Goal: Information Seeking & Learning: Understand process/instructions

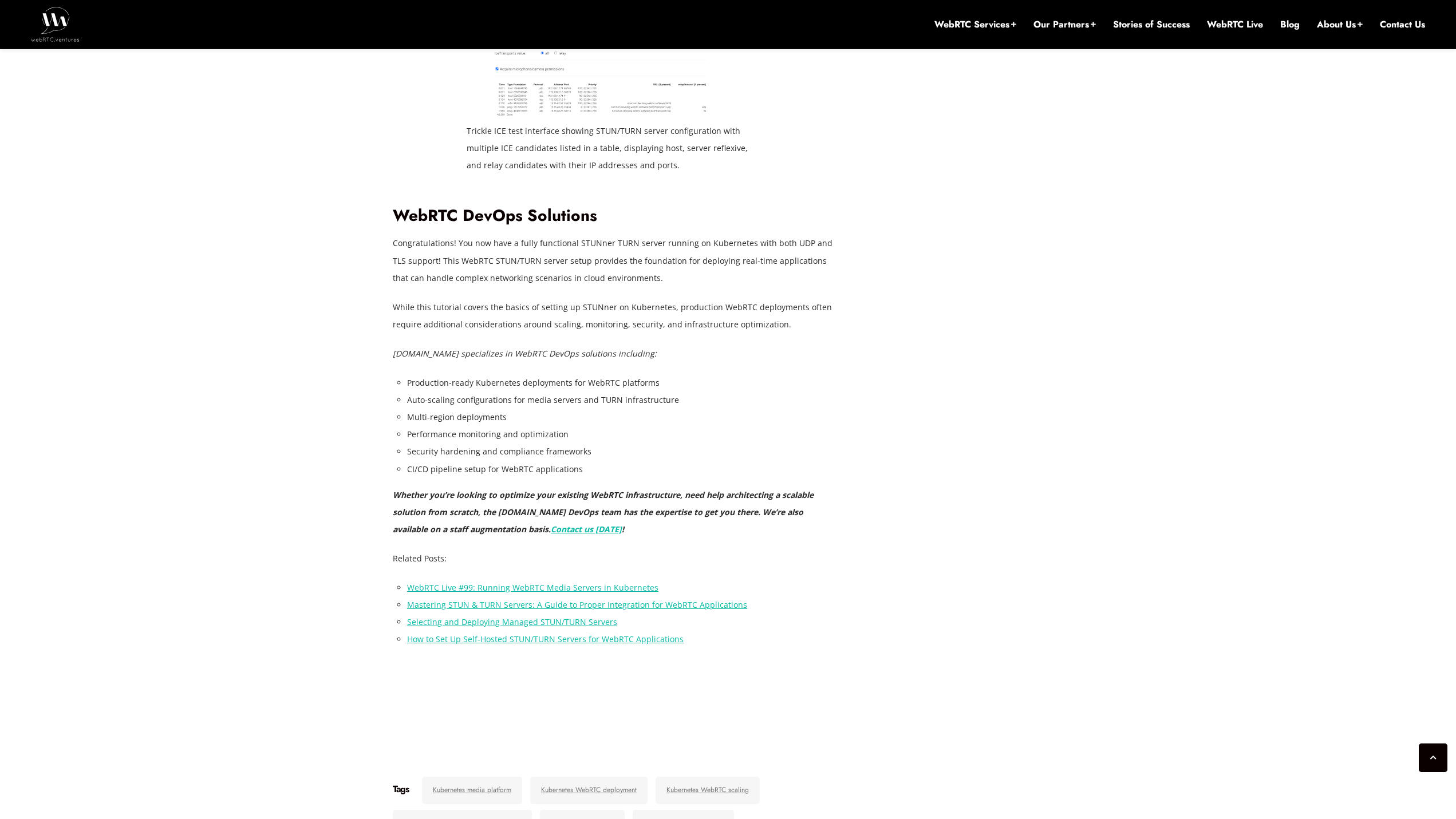
scroll to position [7388, 0]
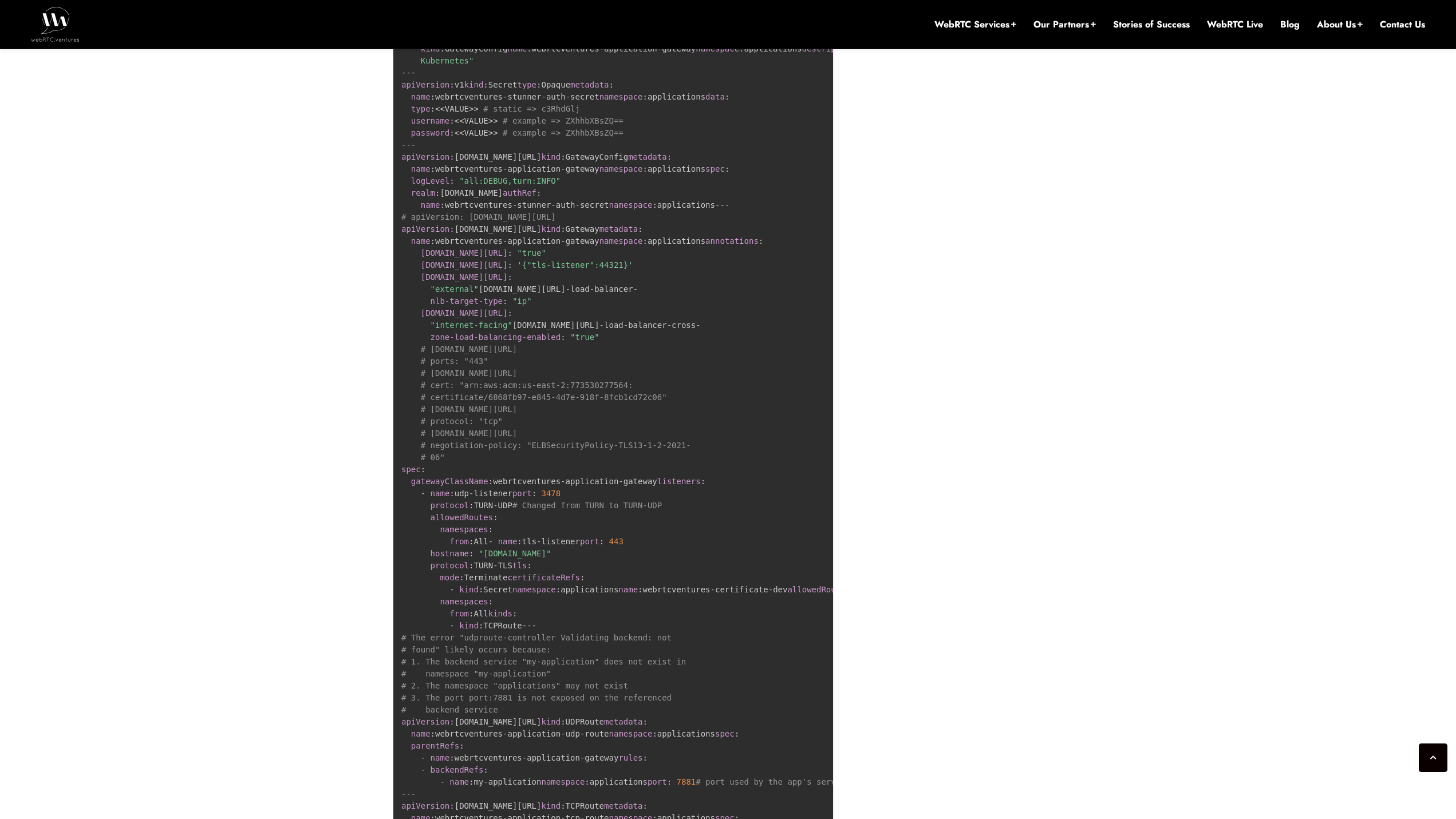
scroll to position [6174, 0]
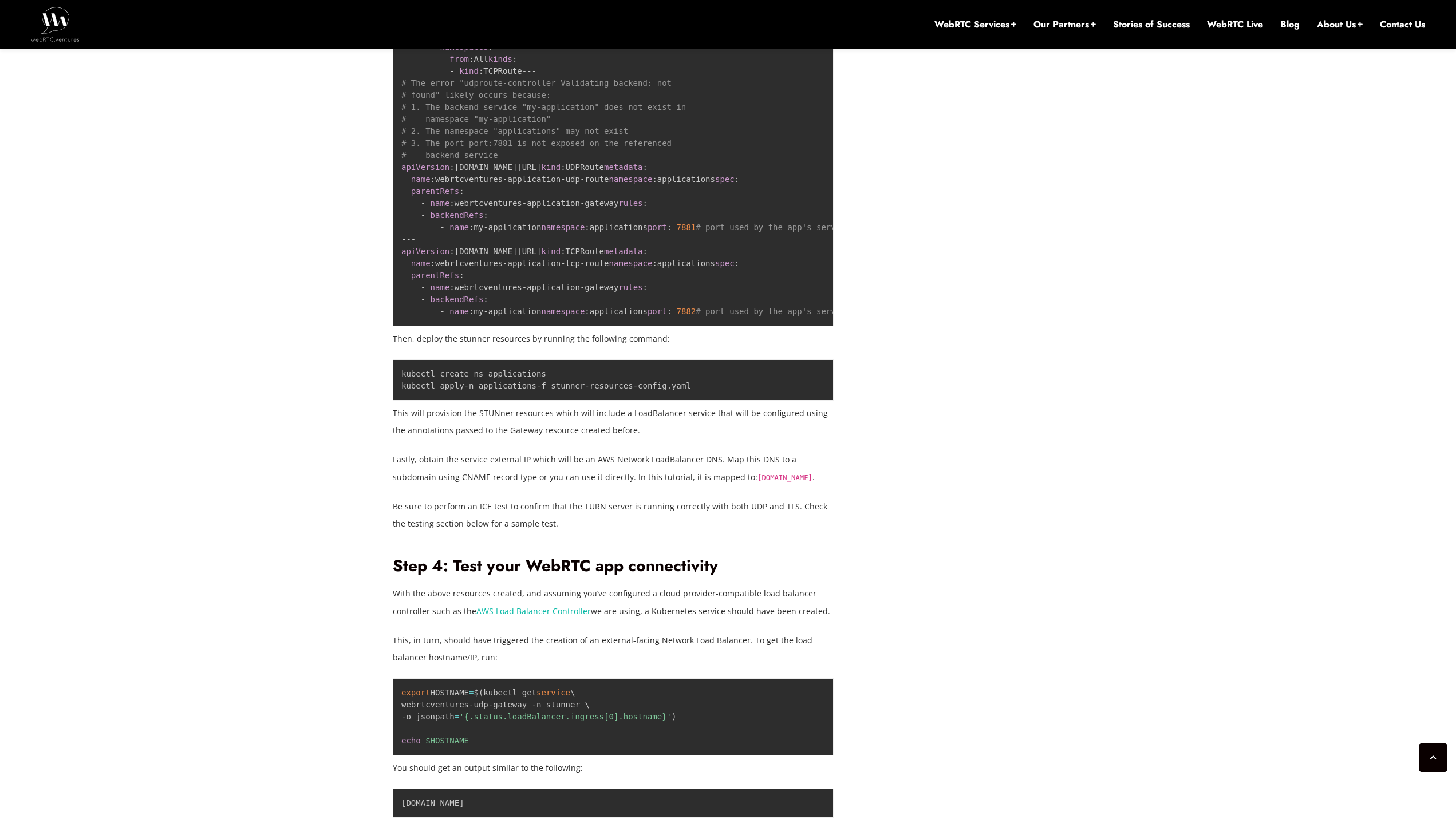
scroll to position [6172, 0]
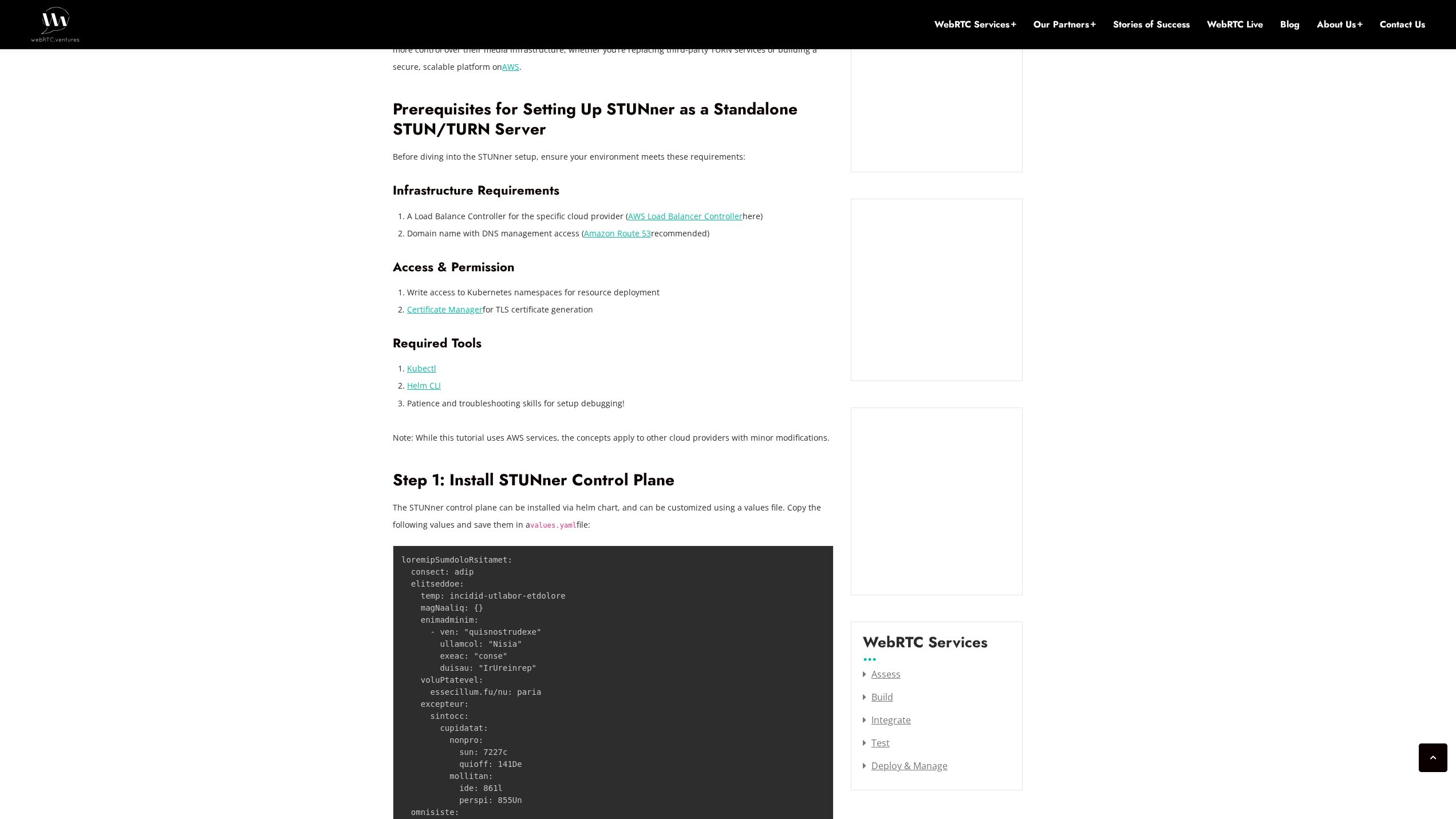
drag, startPoint x: 1463, startPoint y: 527, endPoint x: 1463, endPoint y: 122, distance: 405.0
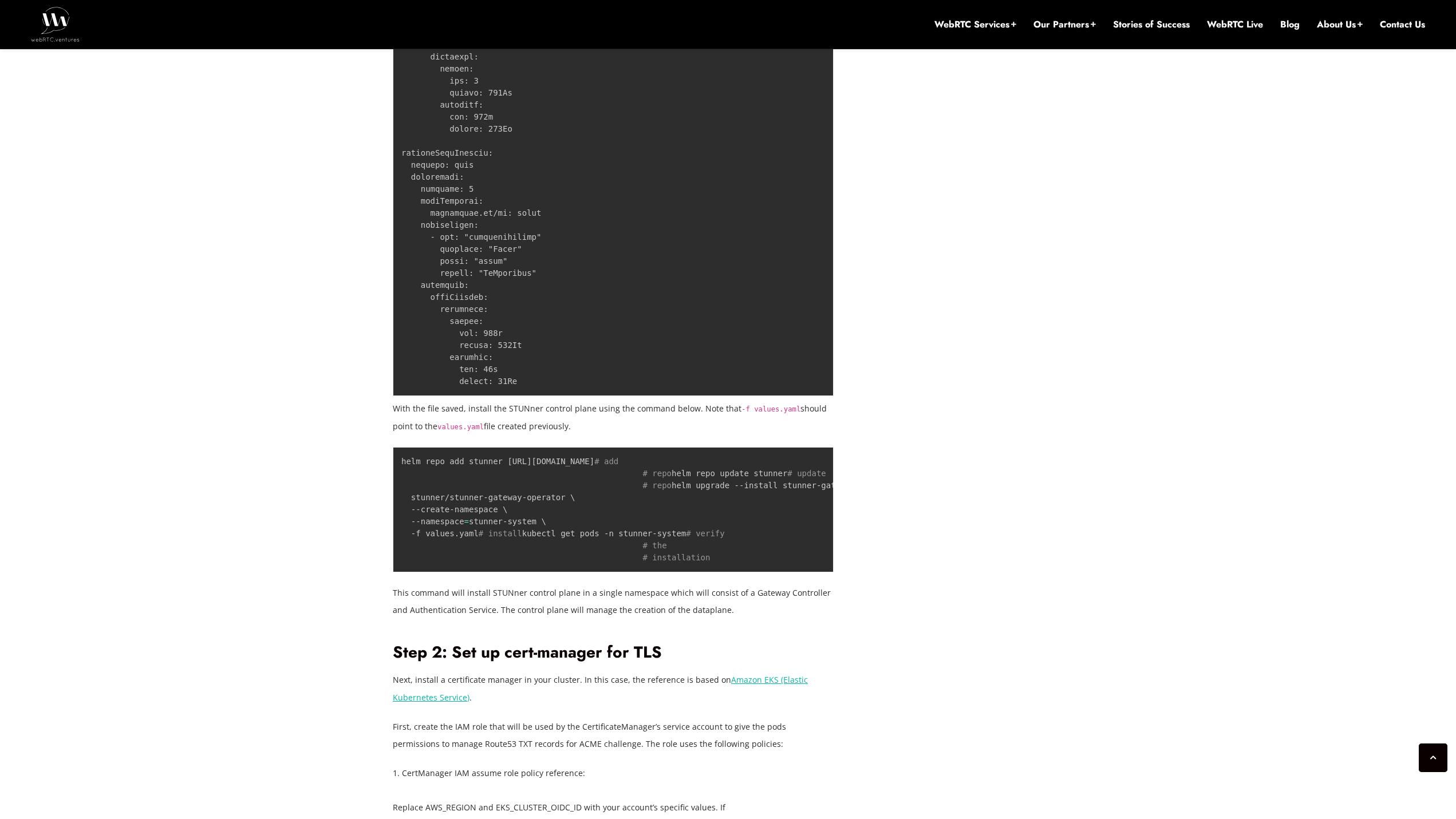
scroll to position [1859, 0]
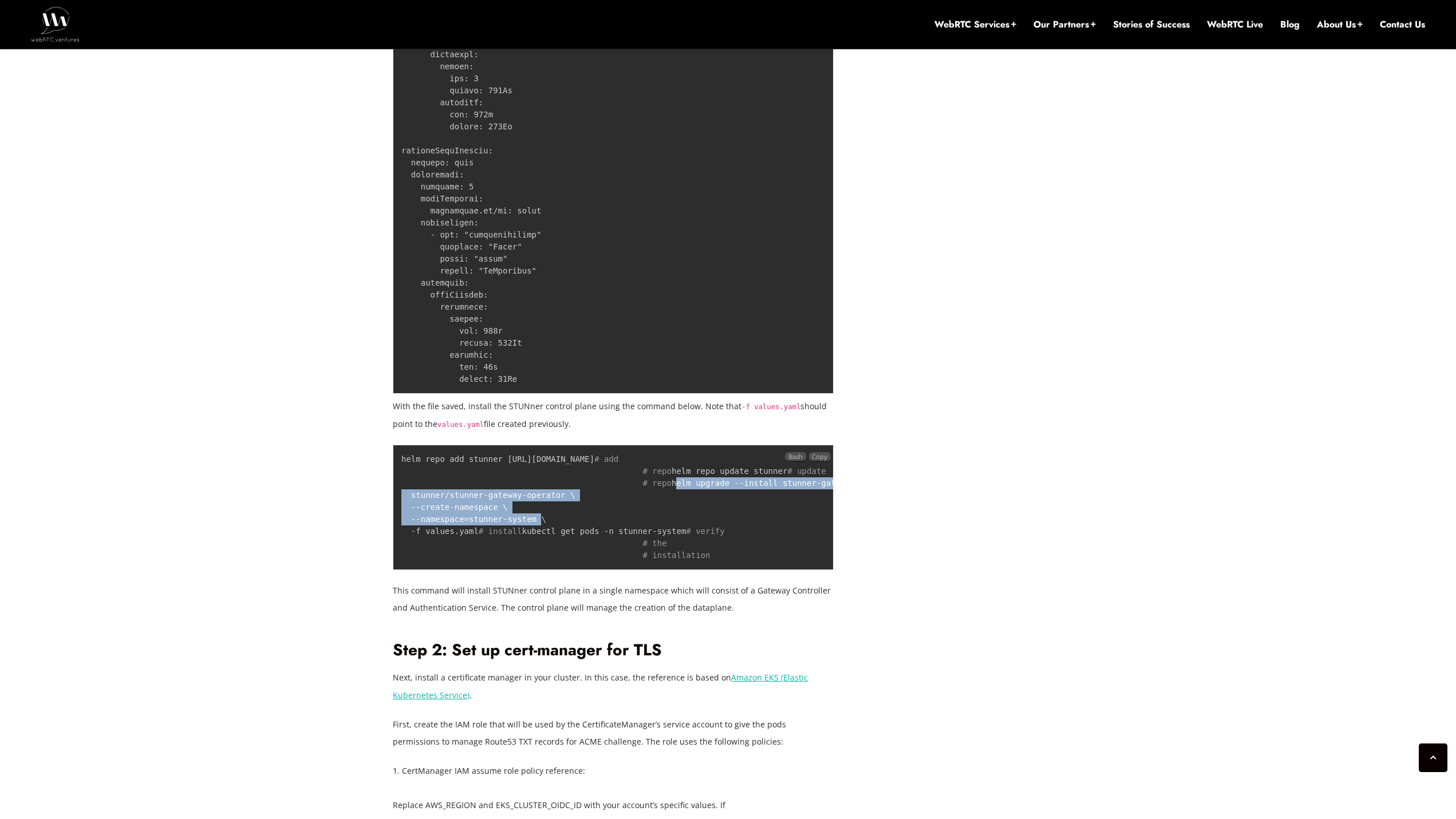
drag, startPoint x: 401, startPoint y: 503, endPoint x: 531, endPoint y: 538, distance: 134.6
click at [531, 538] on pre "helm repo add stunner [URL][DOMAIN_NAME] # add # repo helm repo update stunner …" at bounding box center [613, 508] width 440 height 125
click at [532, 538] on pre "helm repo add stunner [URL][DOMAIN_NAME] # add # repo helm repo update stunner …" at bounding box center [613, 508] width 440 height 125
click at [570, 560] on code "helm repo add stunner [URL][DOMAIN_NAME] # add # repo helm repo update stunner …" at bounding box center [655, 507] width 507 height 106
drag, startPoint x: 555, startPoint y: 566, endPoint x: 461, endPoint y: 555, distance: 94.6
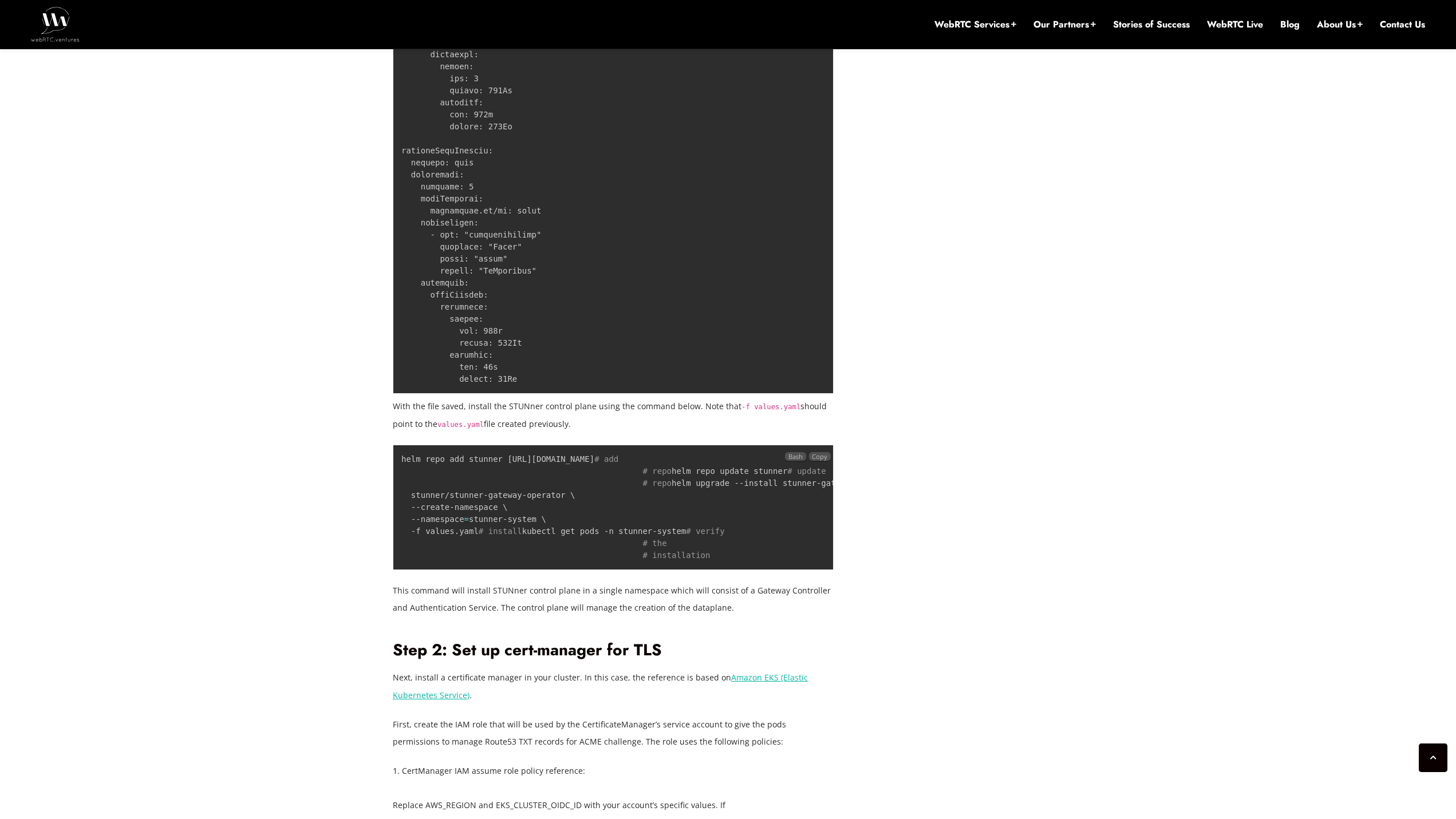
click at [461, 555] on code "helm repo add stunner [URL][DOMAIN_NAME] # add # repo helm repo update stunner …" at bounding box center [655, 507] width 507 height 106
click at [541, 550] on pre "helm repo add stunner [URL][DOMAIN_NAME] # add # repo helm repo update stunner …" at bounding box center [613, 508] width 440 height 125
drag, startPoint x: 476, startPoint y: 555, endPoint x: 396, endPoint y: 503, distance: 95.4
click at [396, 503] on pre "helm repo add stunner [URL][DOMAIN_NAME] # add # repo helm repo update stunner …" at bounding box center [613, 508] width 440 height 125
copy code "helm upgrade --install stunner-gateway-operator \ stunner/stunner-gateway-opera…"
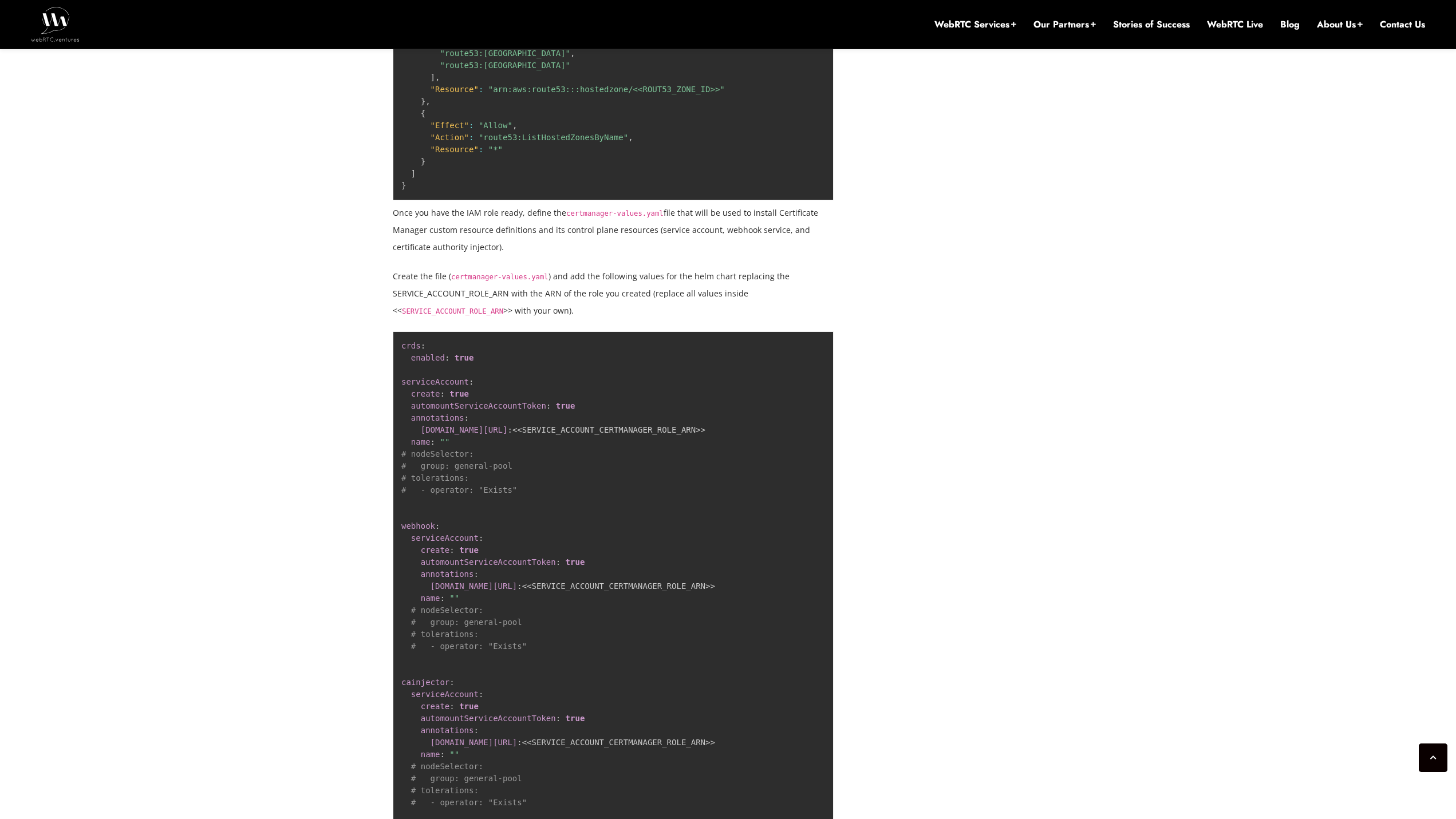
scroll to position [3481, 0]
drag, startPoint x: 1455, startPoint y: 361, endPoint x: 1463, endPoint y: 341, distance: 21.5
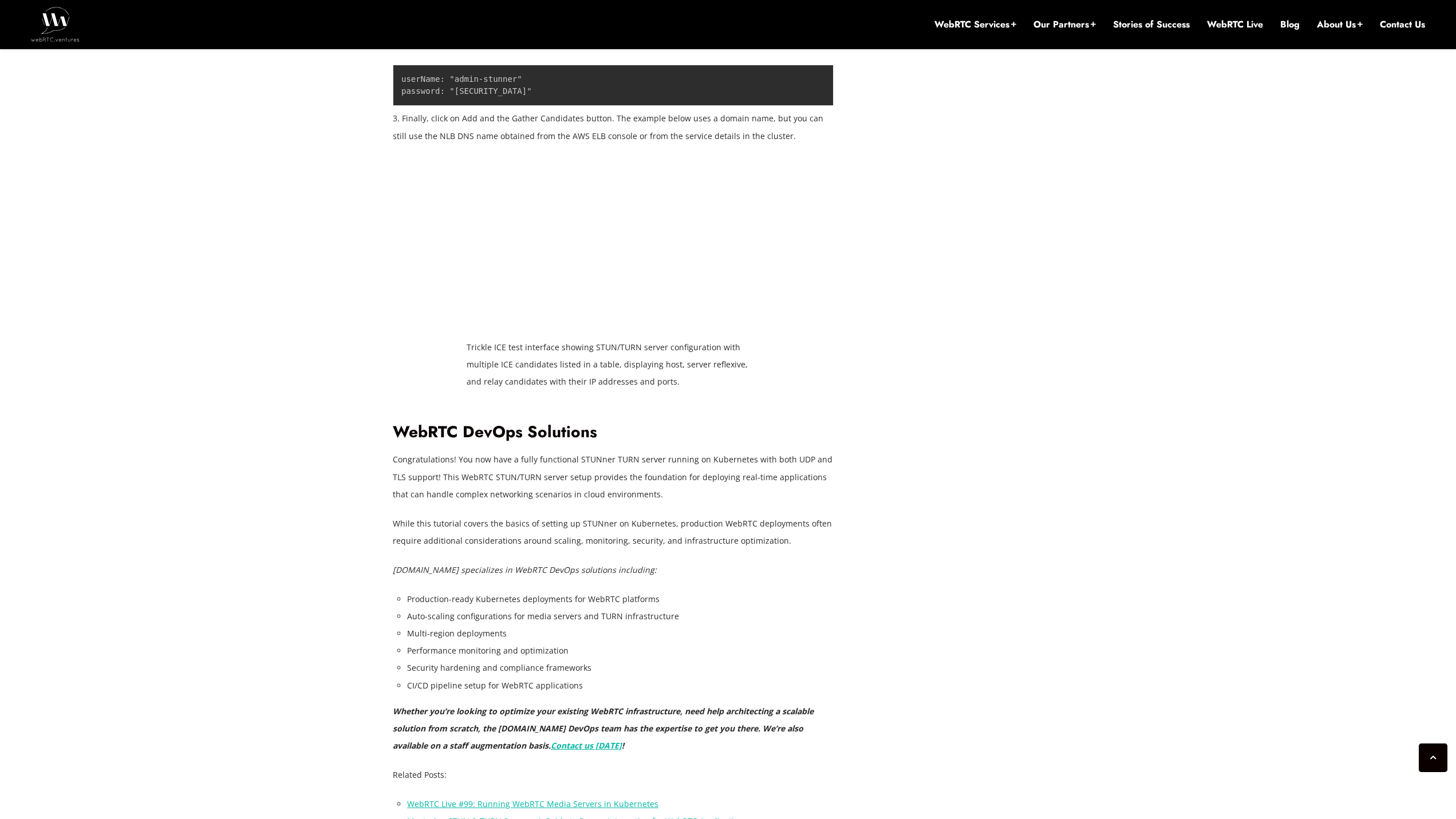
scroll to position [7172, 0]
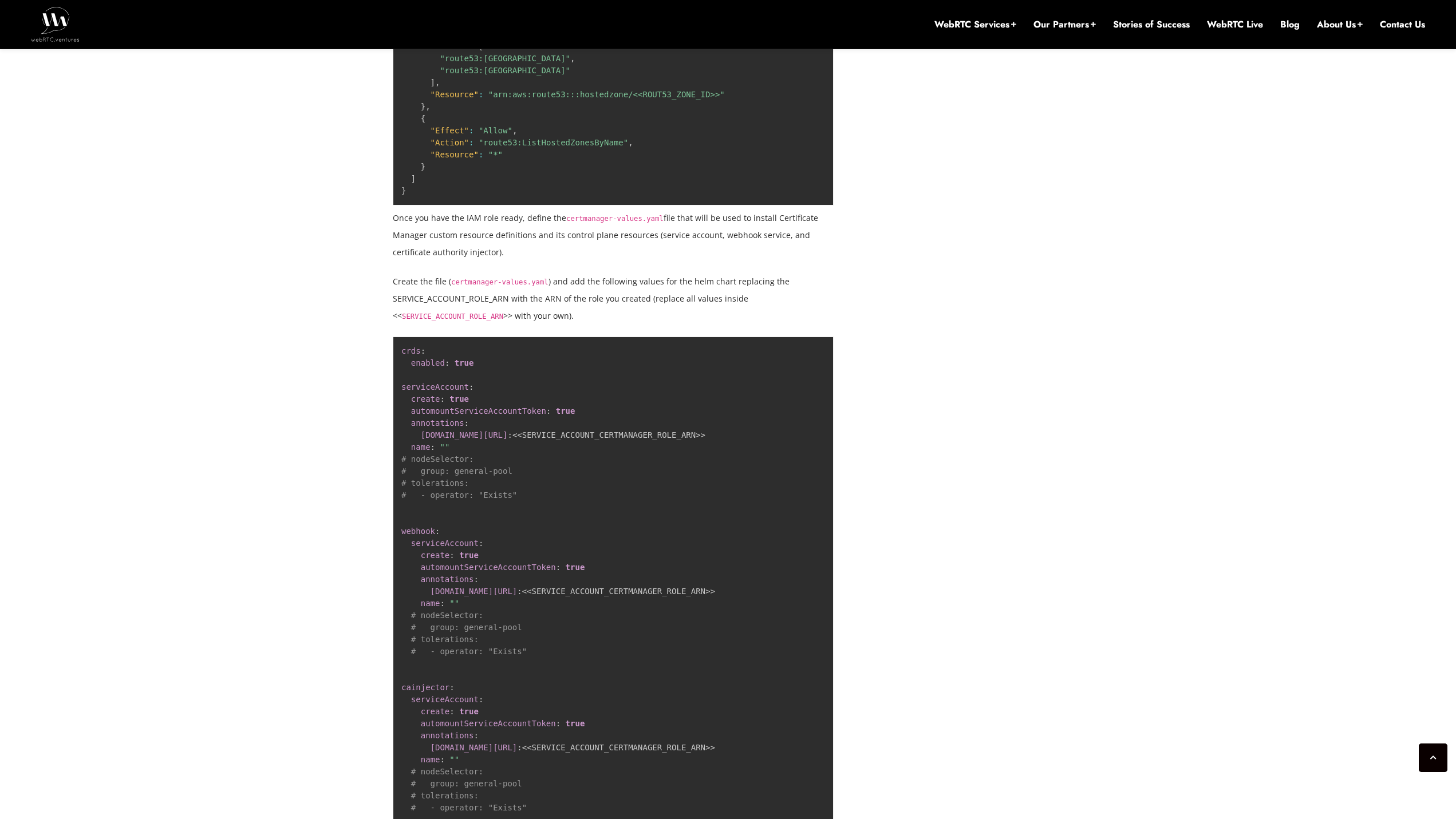
scroll to position [3453, 0]
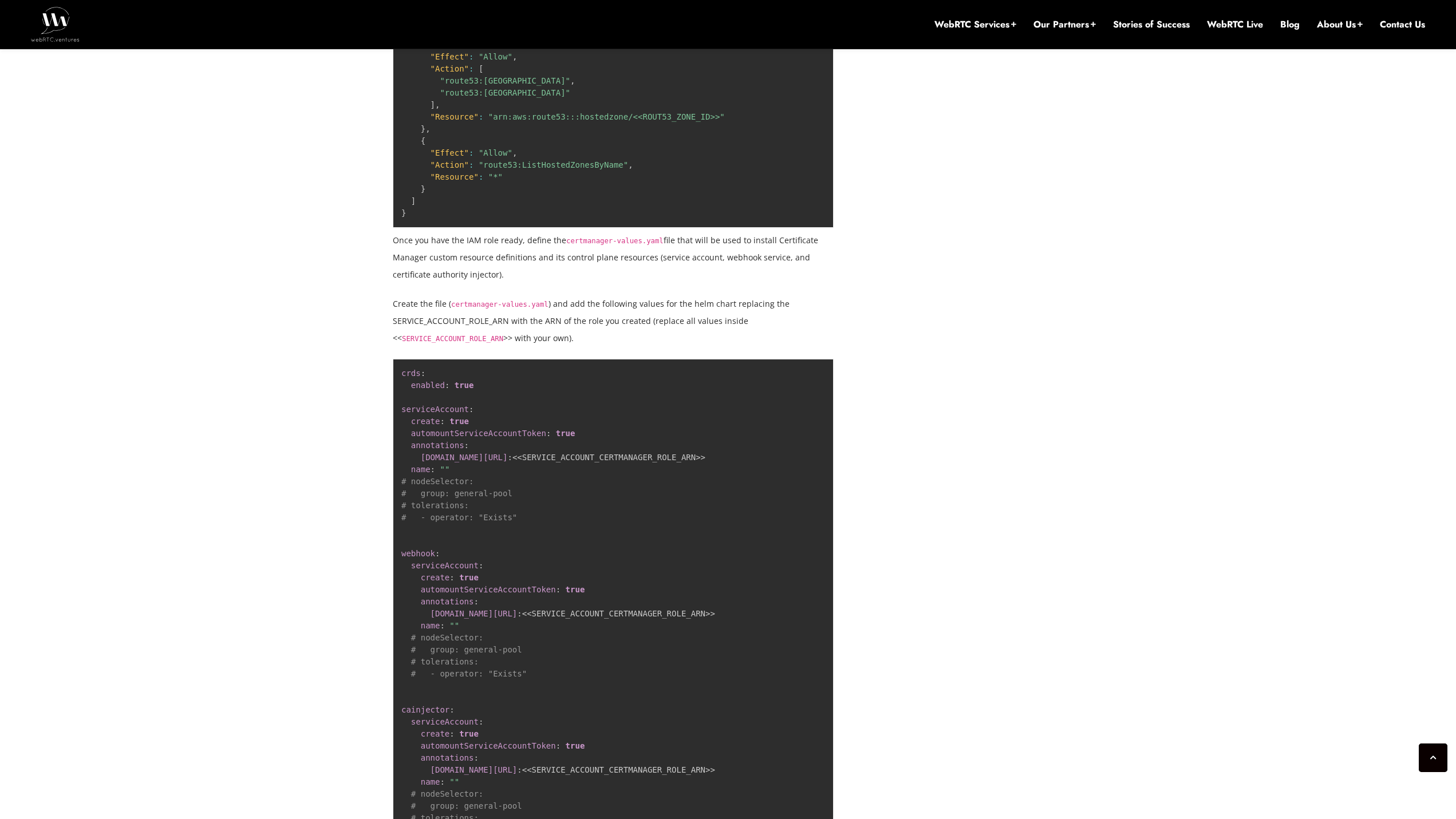
drag, startPoint x: 1323, startPoint y: 215, endPoint x: 996, endPoint y: 381, distance: 366.7
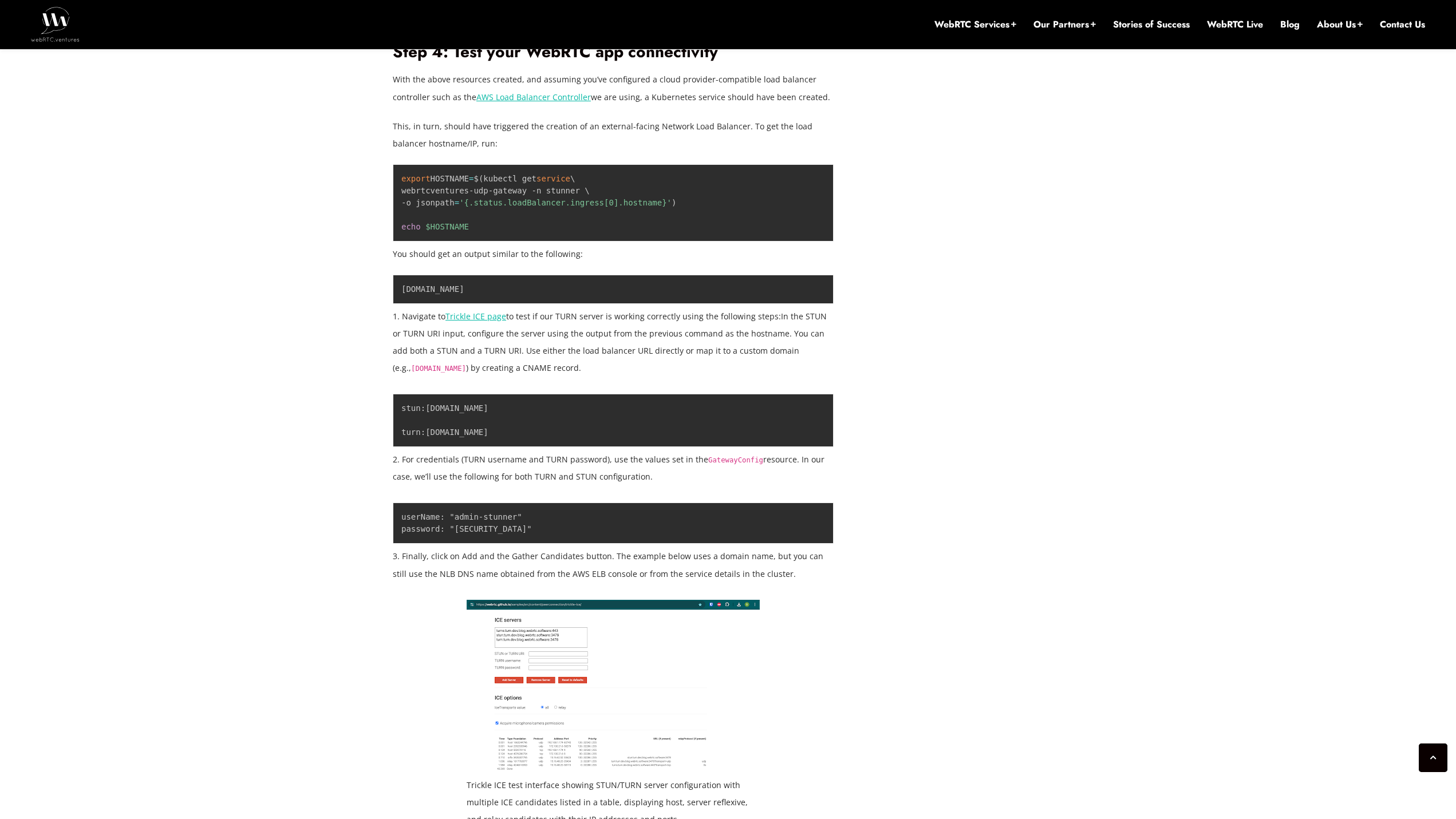
scroll to position [6771, 0]
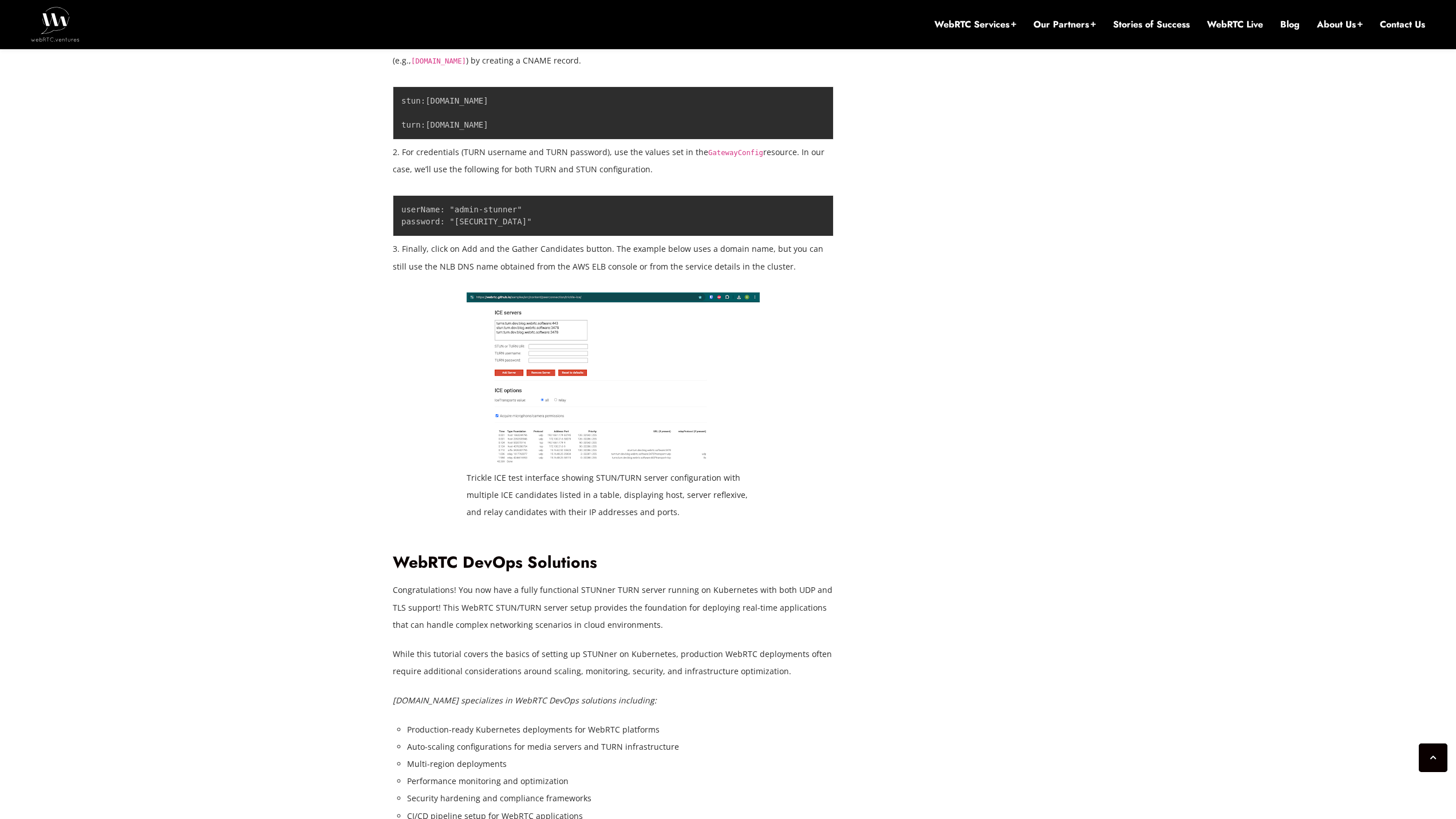
scroll to position [7057, 0]
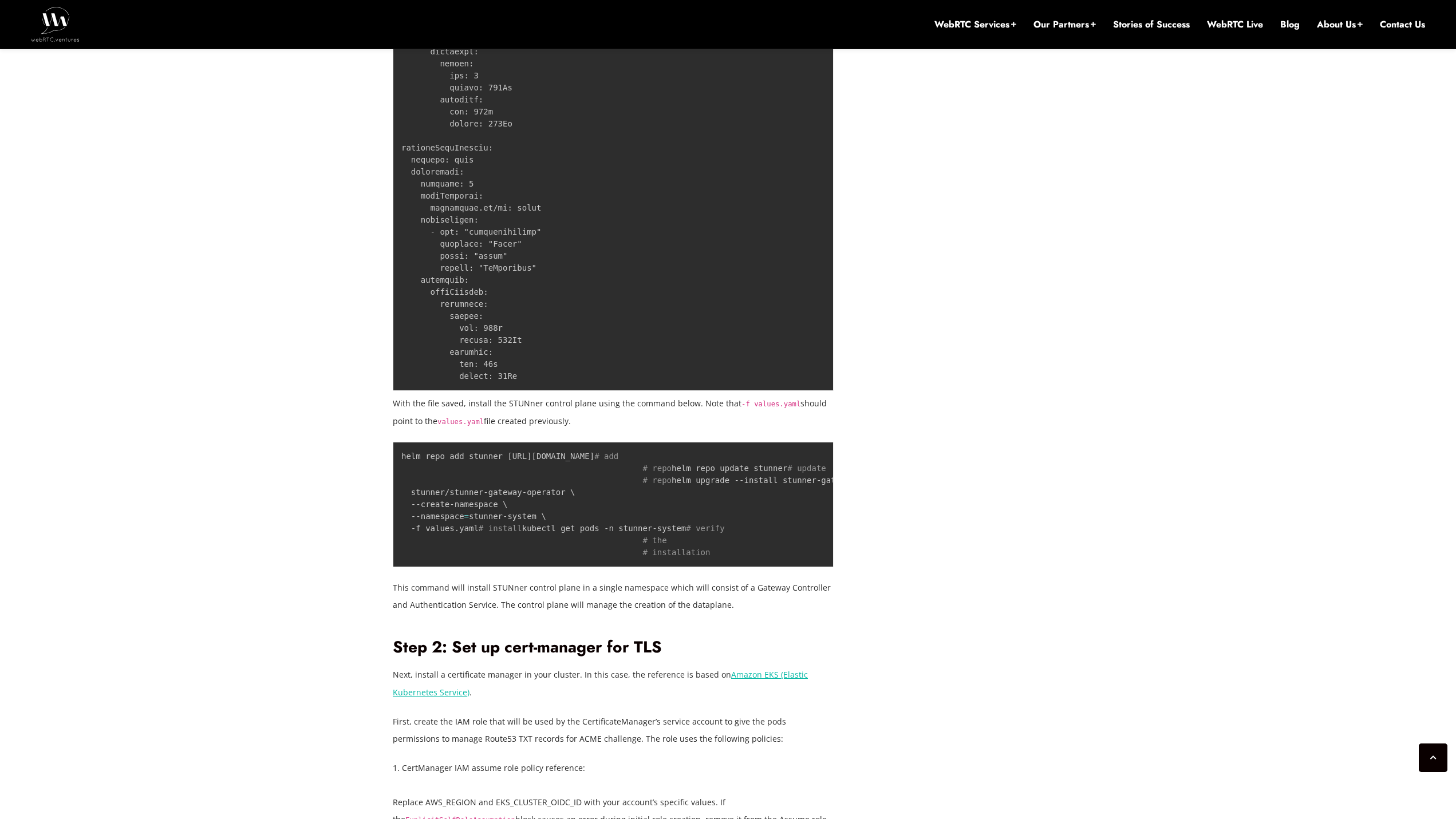
scroll to position [2055, 0]
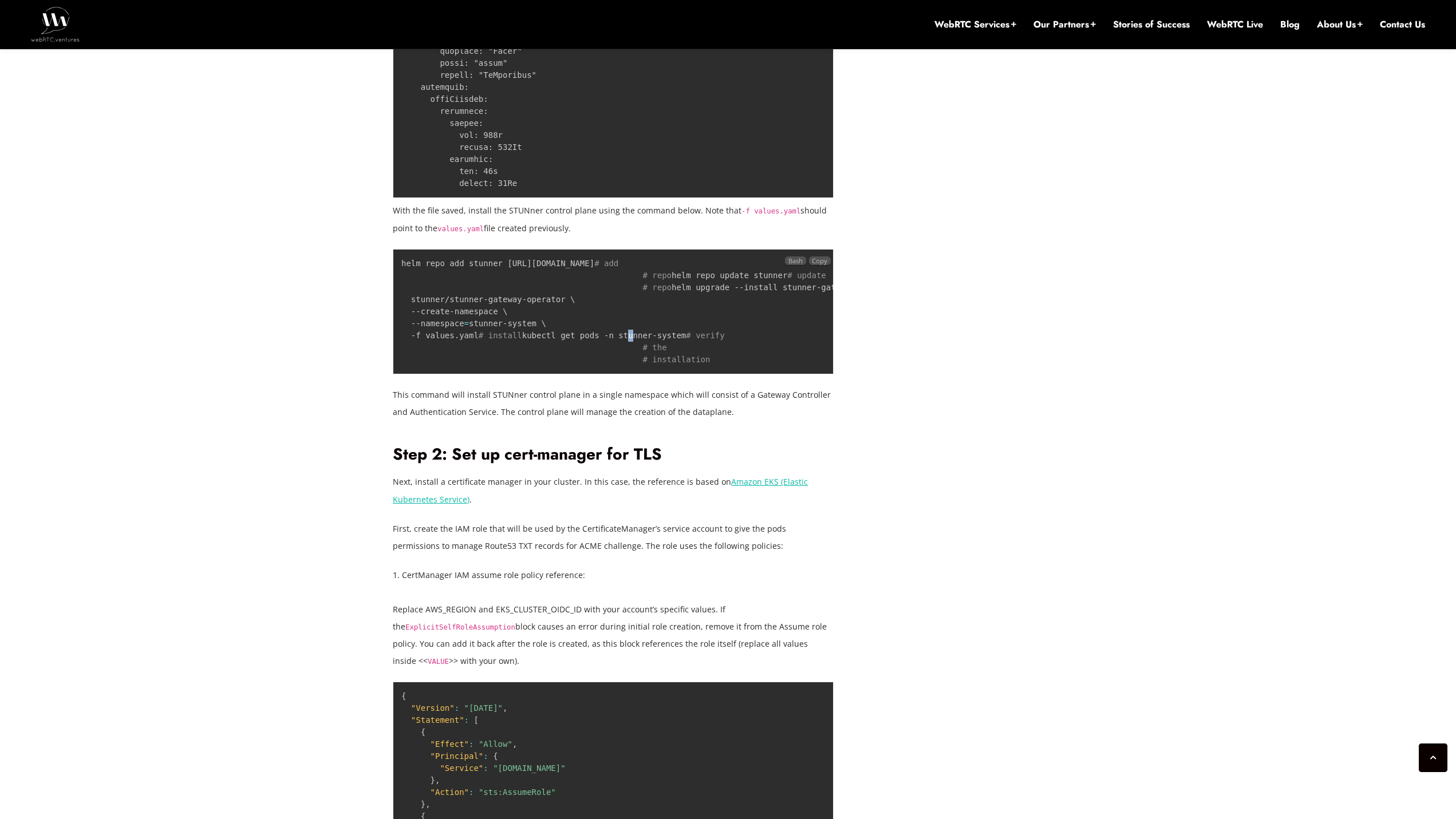
click at [496, 364] on code "helm repo add stunner [URL][DOMAIN_NAME] # add # repo helm repo update stunner …" at bounding box center [655, 311] width 507 height 106
click at [494, 364] on code "helm repo add stunner [URL][DOMAIN_NAME] # add # repo helm repo update stunner …" at bounding box center [655, 311] width 507 height 106
click at [492, 364] on code "helm repo add stunner [URL][DOMAIN_NAME] # add # repo helm repo update stunner …" at bounding box center [655, 311] width 507 height 106
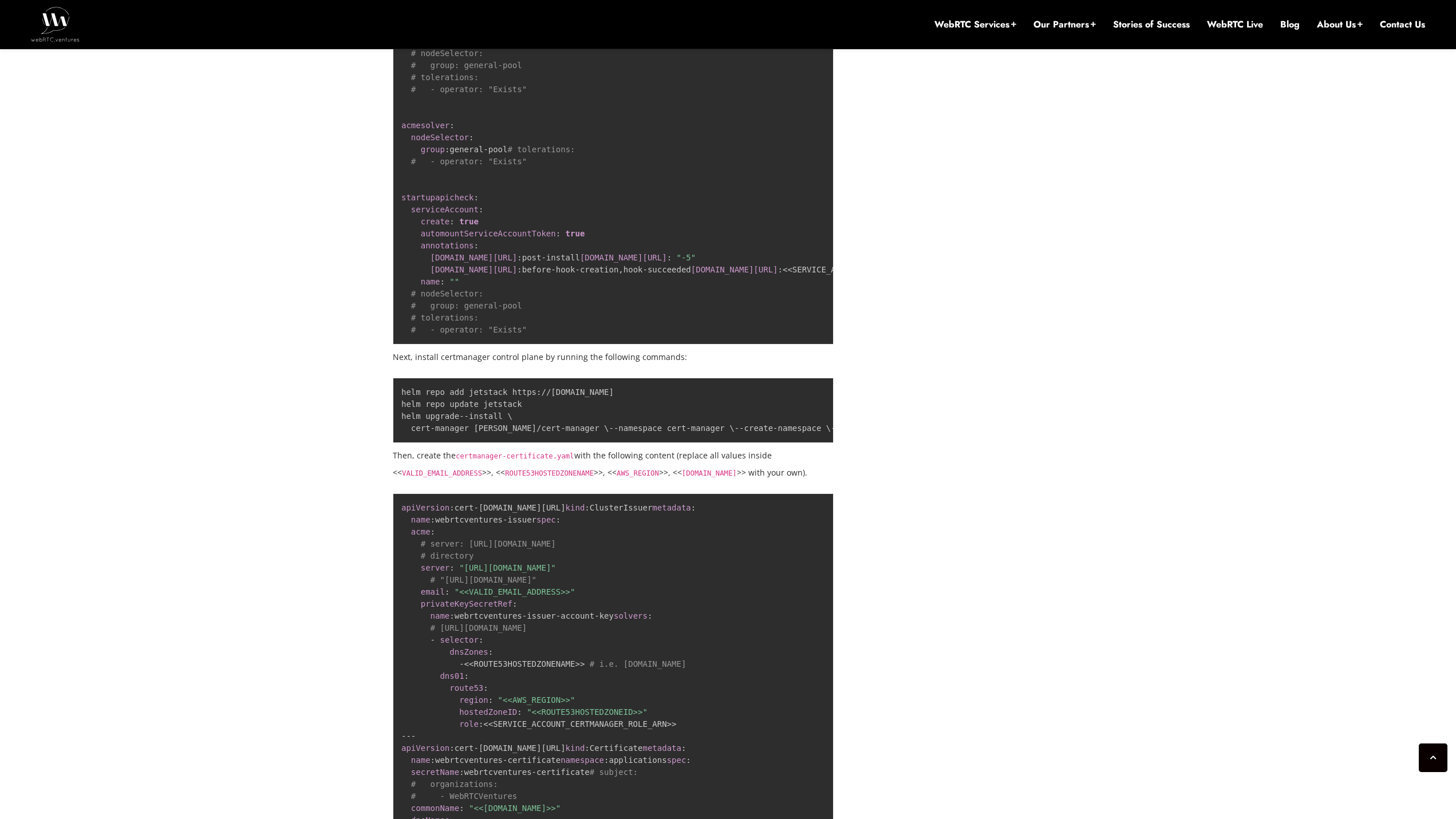
scroll to position [4248, 0]
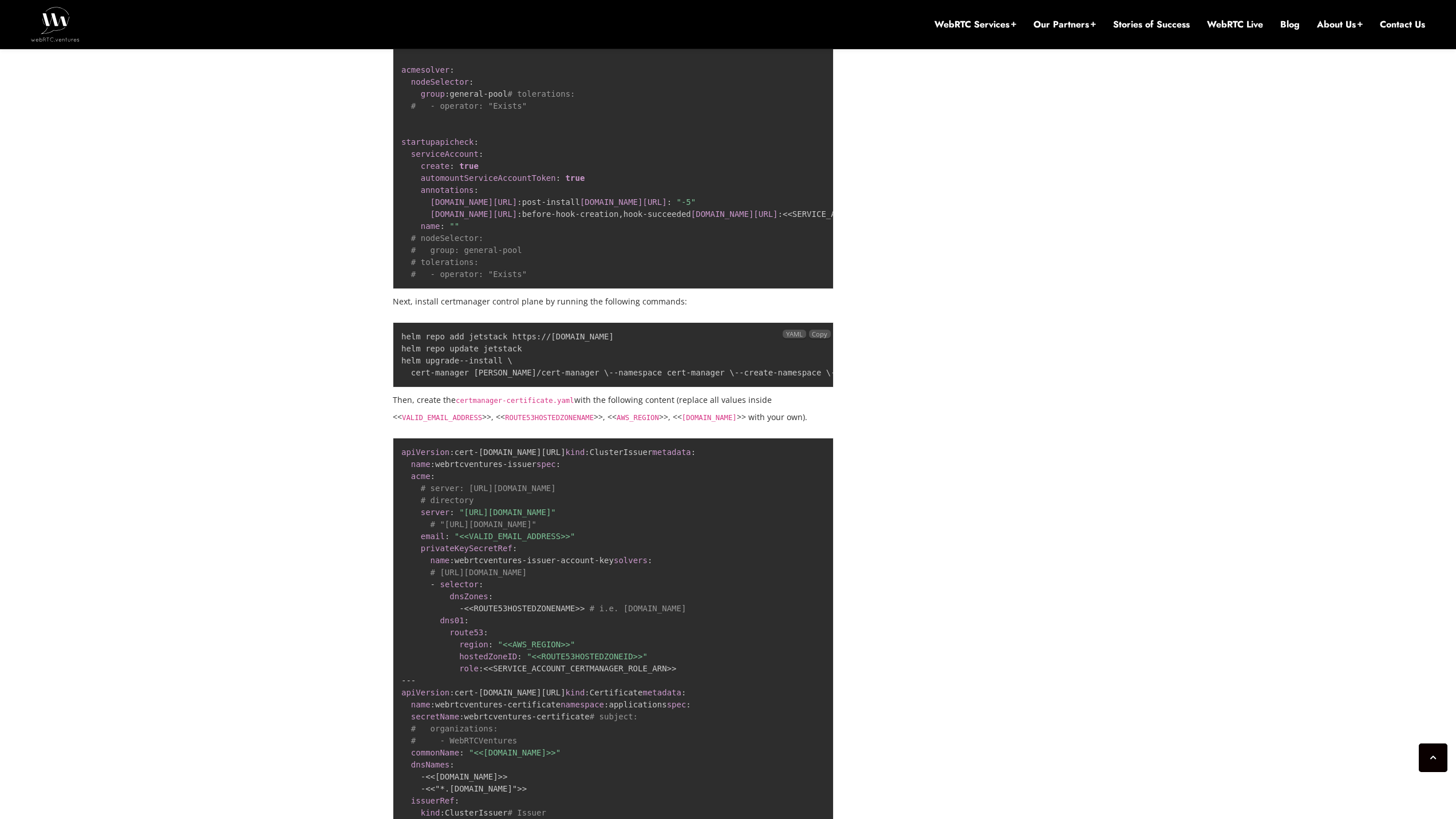
click at [468, 377] on code "helm repo add jetstack https : //[DOMAIN_NAME] helm repo update jetstack helm u…" at bounding box center [727, 354] width 652 height 45
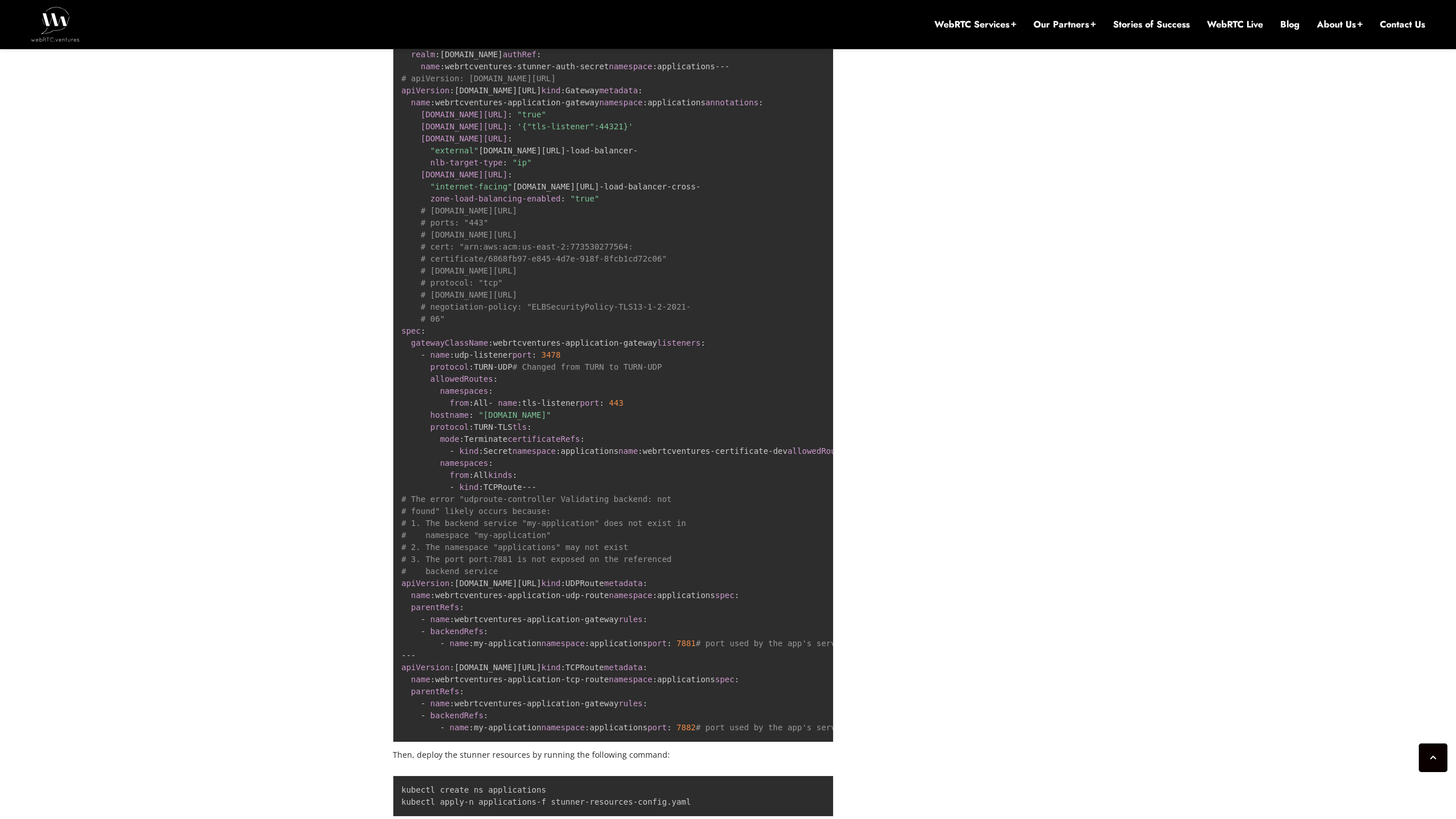
scroll to position [5680, 0]
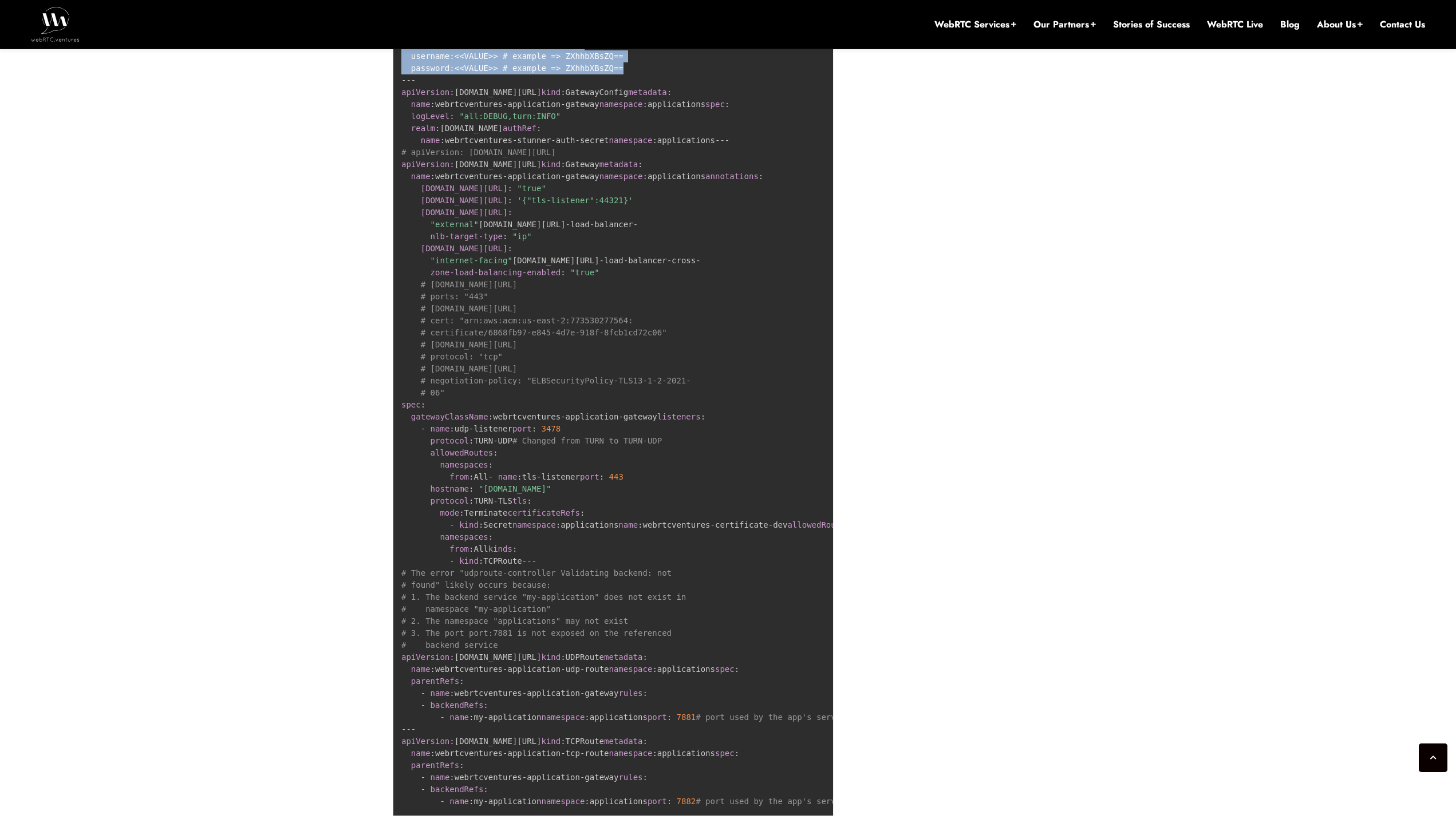
drag, startPoint x: 622, startPoint y: 514, endPoint x: 401, endPoint y: 395, distance: 251.0
click at [401, 395] on pre "apiVersion : [DOMAIN_NAME][URL] kind : GatewayClass metadata : name : webrtcven…" at bounding box center [613, 363] width 440 height 907
click at [462, 483] on pre "apiVersion : [DOMAIN_NAME][URL] kind : GatewayClass metadata : name : webrtcven…" at bounding box center [613, 363] width 440 height 907
click at [461, 483] on pre "apiVersion : [DOMAIN_NAME][URL] kind : GatewayClass metadata : name : webrtcven…" at bounding box center [613, 363] width 440 height 907
click at [460, 484] on pre "apiVersion : [DOMAIN_NAME][URL] kind : GatewayClass metadata : name : webrtcven…" at bounding box center [613, 363] width 440 height 907
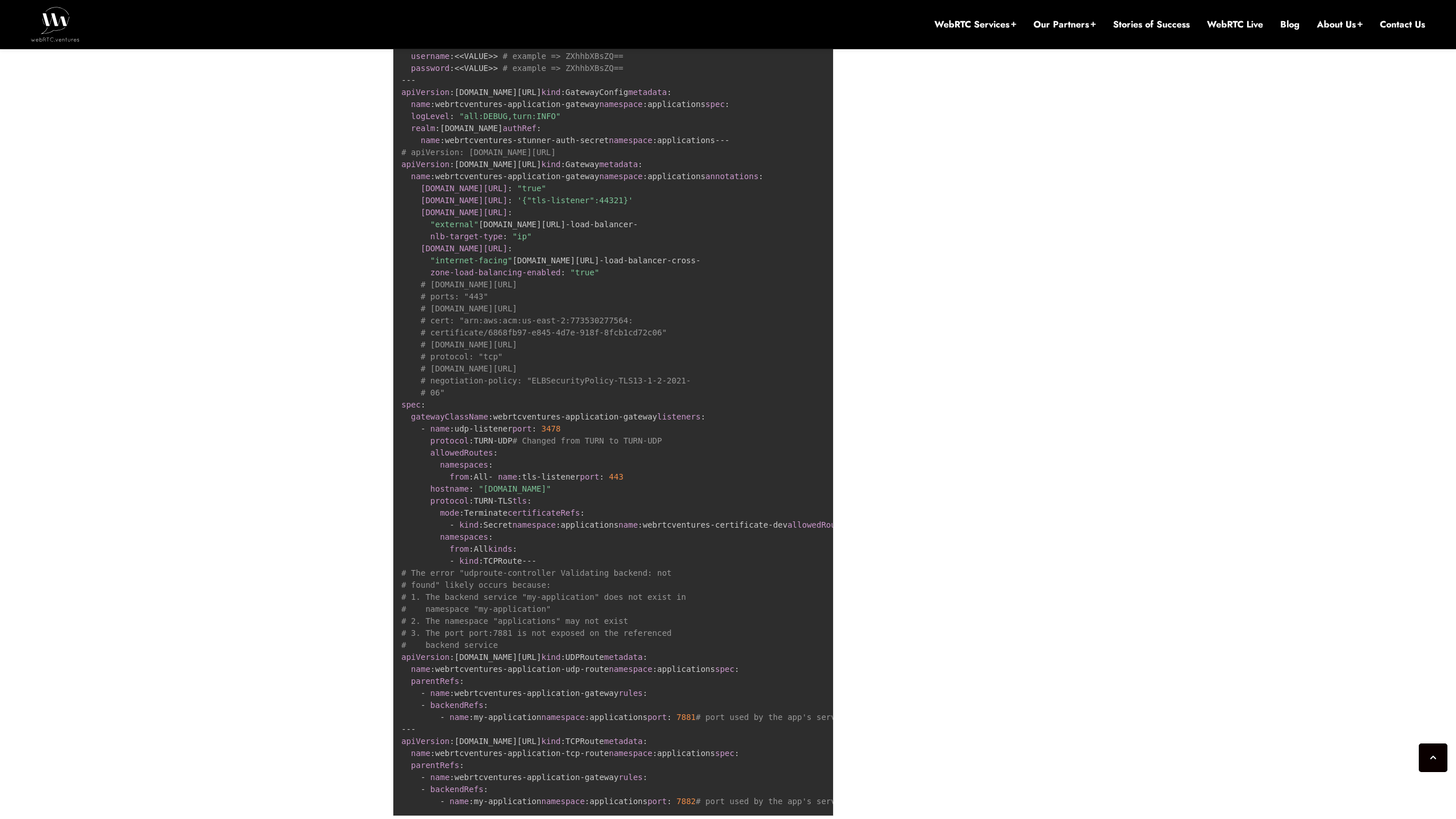
click at [460, 484] on pre "apiVersion : [DOMAIN_NAME][URL] kind : GatewayClass metadata : name : webrtcven…" at bounding box center [613, 363] width 440 height 907
click at [459, 484] on pre "apiVersion : [DOMAIN_NAME][URL] kind : GatewayClass metadata : name : webrtcven…" at bounding box center [613, 363] width 440 height 907
click at [457, 485] on pre "apiVersion : [DOMAIN_NAME][URL] kind : GatewayClass metadata : name : webrtcven…" at bounding box center [613, 363] width 440 height 907
click at [556, 73] on span "# example => ZXhhbXBsZQ==" at bounding box center [563, 68] width 121 height 9
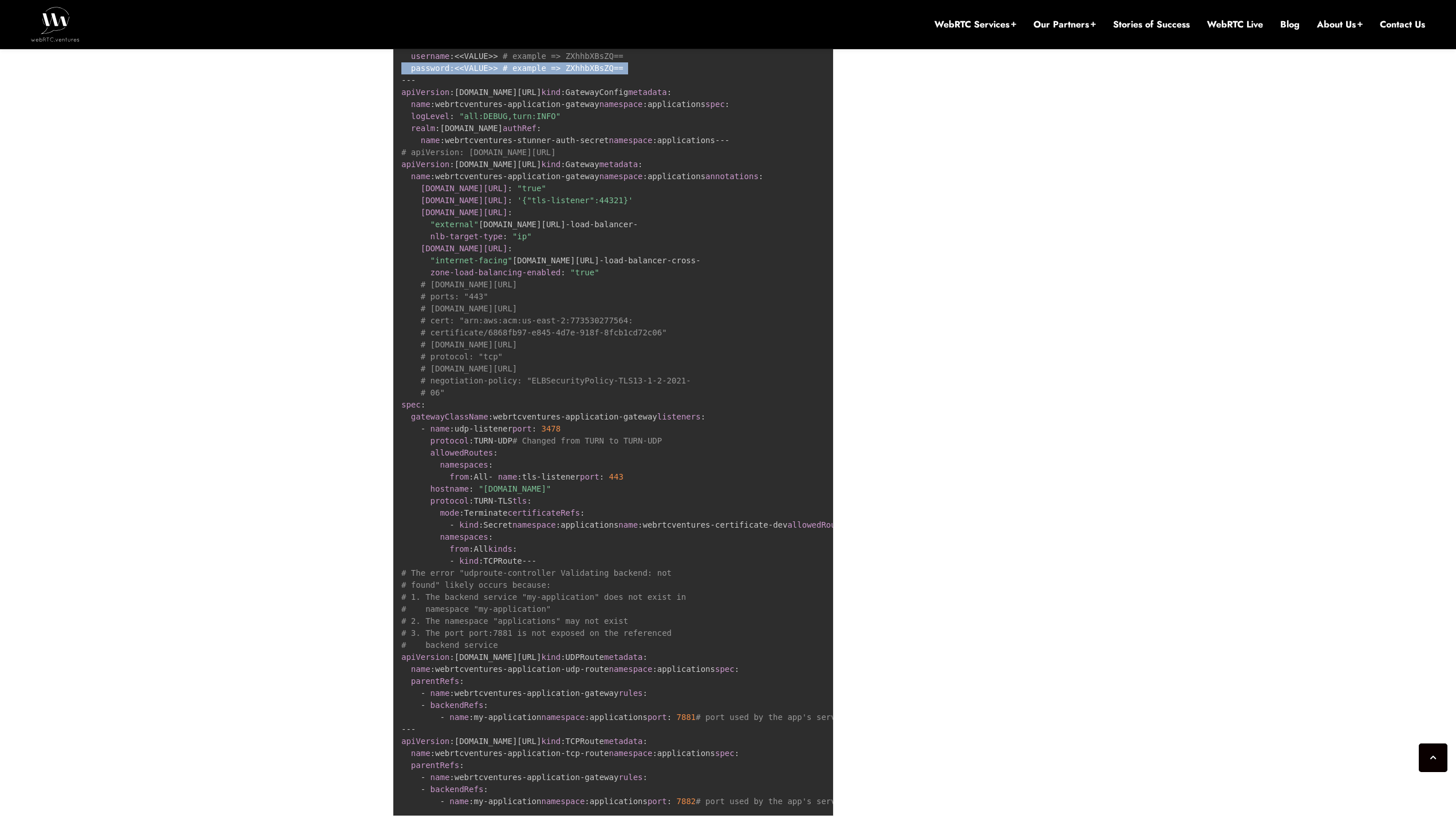
click at [556, 73] on span "# example => ZXhhbXBsZQ==" at bounding box center [563, 68] width 121 height 9
click at [555, 73] on span "# example => ZXhhbXBsZQ==" at bounding box center [563, 68] width 121 height 9
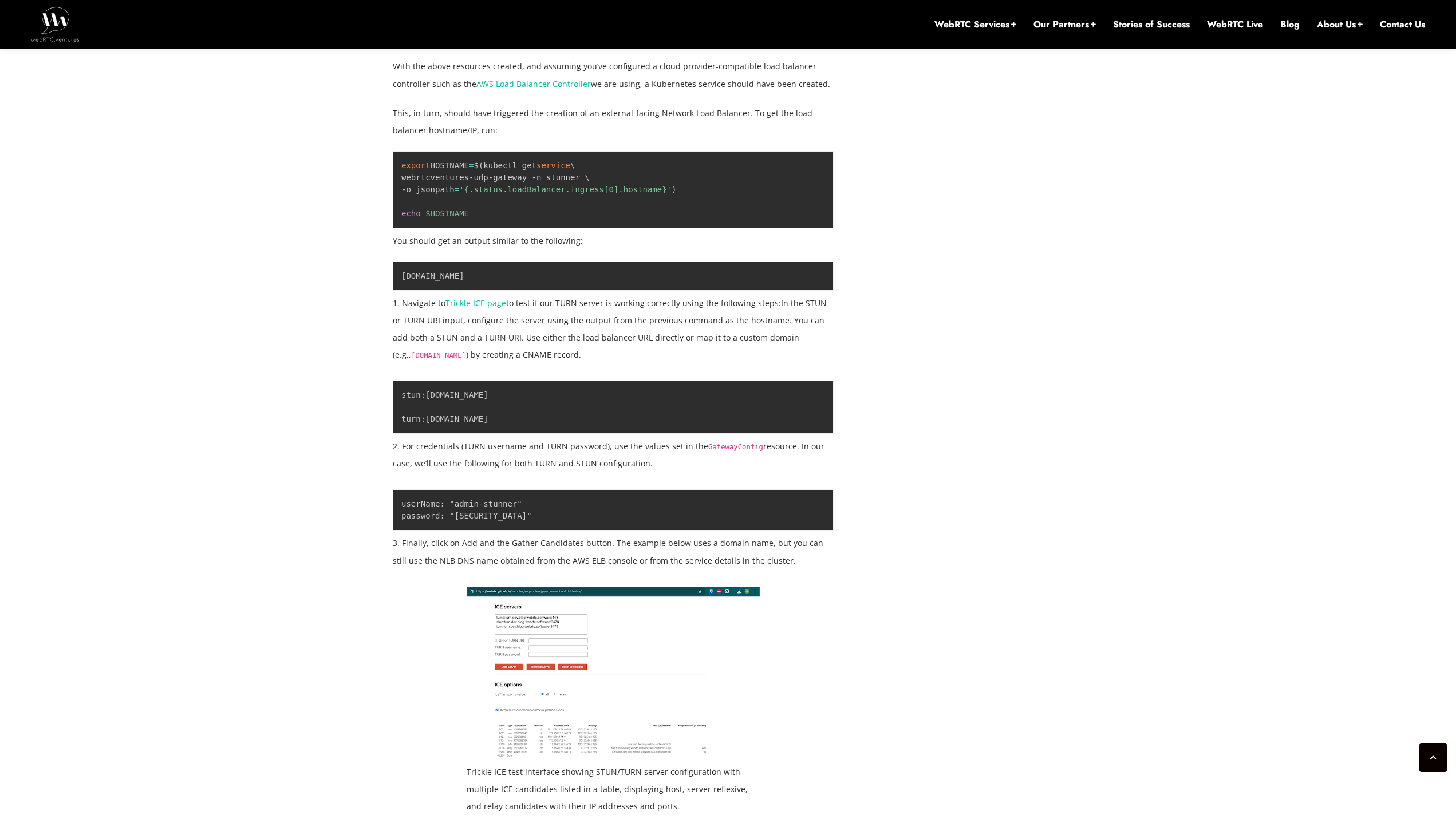
scroll to position [7015, 0]
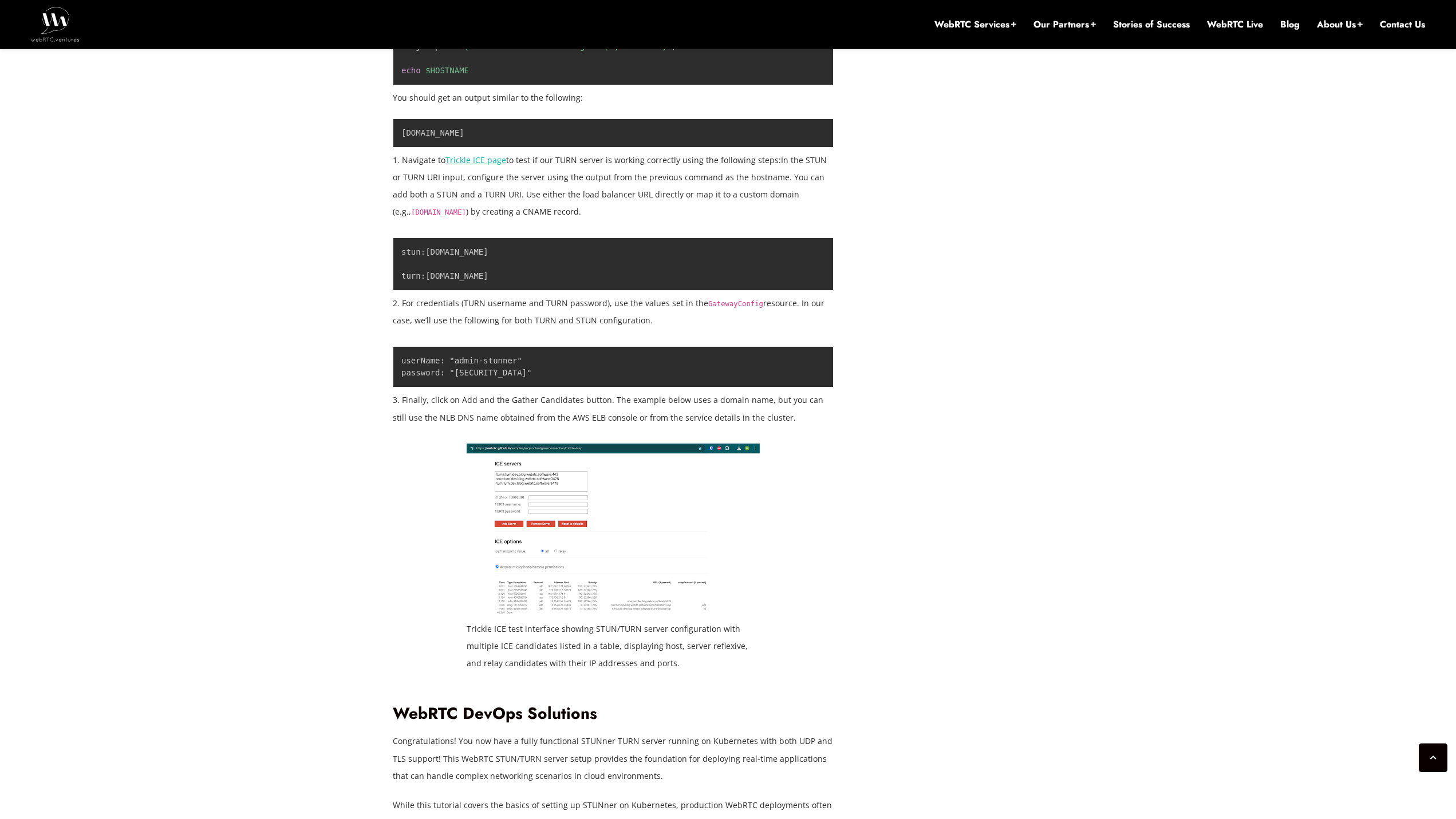
scroll to position [6824, 0]
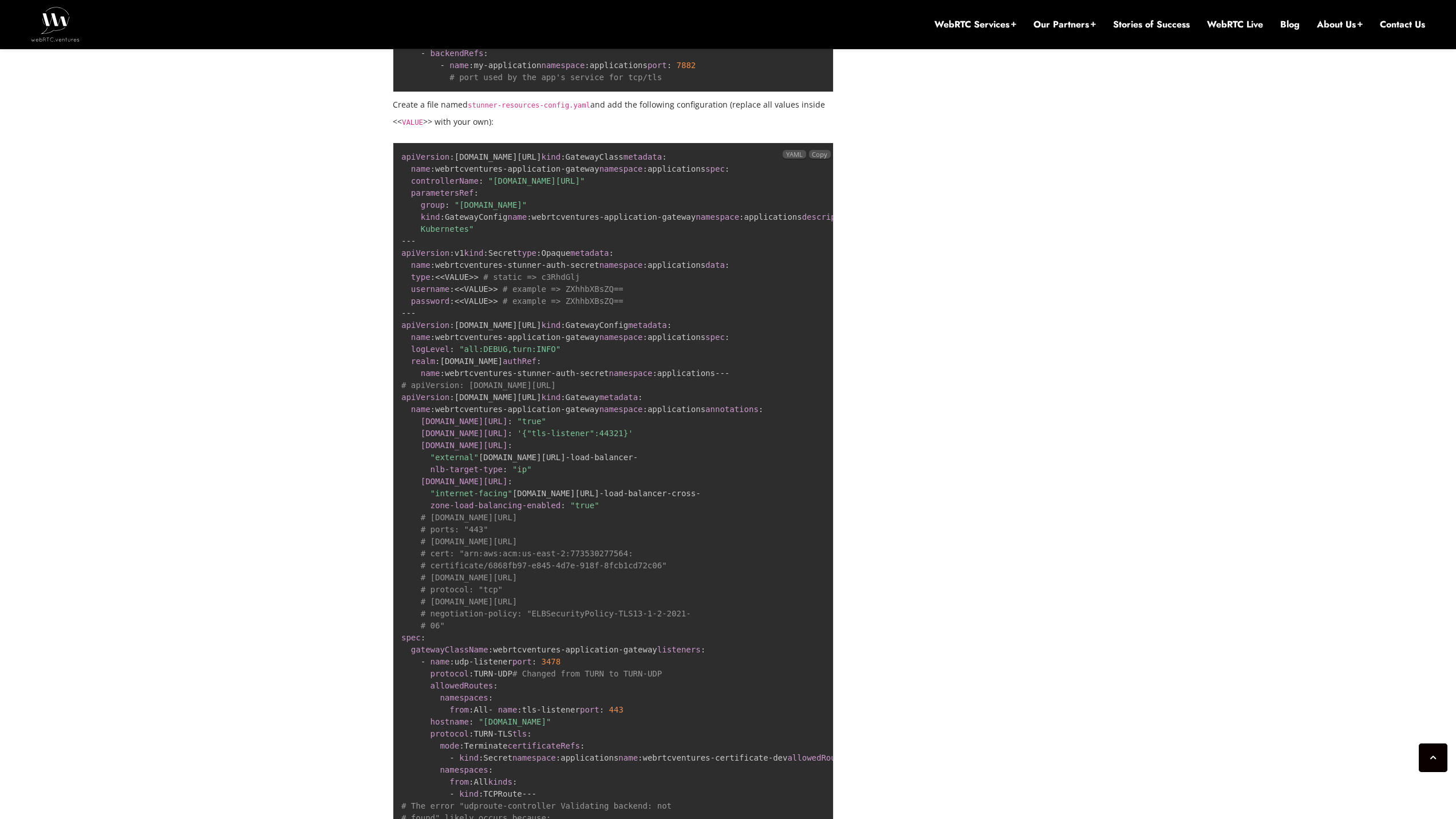
scroll to position [5584, 0]
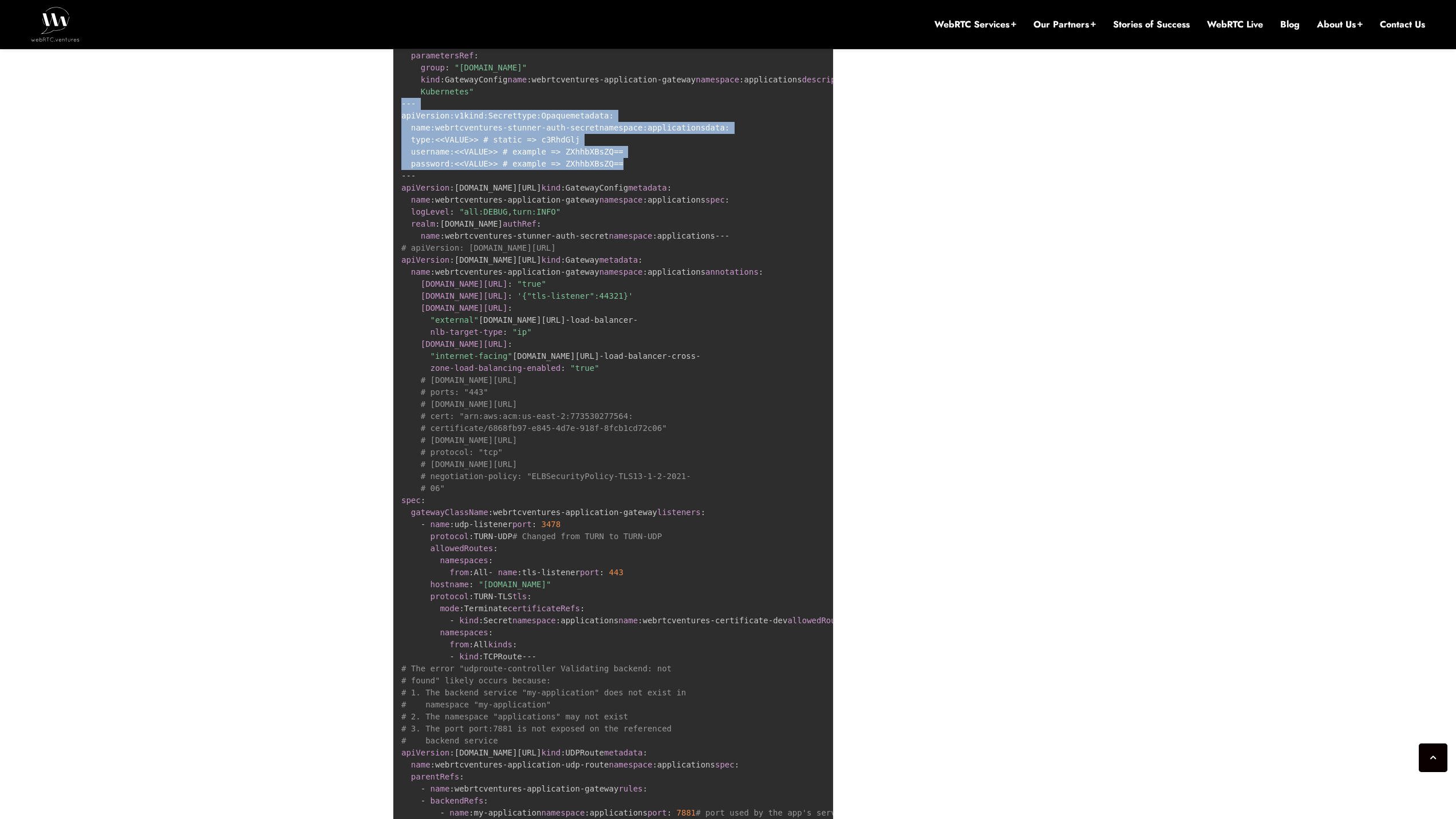
drag, startPoint x: 400, startPoint y: 490, endPoint x: 636, endPoint y: 610, distance: 264.8
click at [631, 610] on pre "apiVersion : [DOMAIN_NAME][URL] kind : GatewayClass metadata : name : webrtcven…" at bounding box center [613, 459] width 440 height 907
copy code "--- apiVersion : v1 kind : Secret type : Opaque metadata : name : webrtcventure…"
drag, startPoint x: 482, startPoint y: 479, endPoint x: 404, endPoint y: 466, distance: 79.1
click at [404, 466] on pre "apiVersion : [DOMAIN_NAME][URL] kind : GatewayClass metadata : name : webrtcven…" at bounding box center [613, 459] width 440 height 907
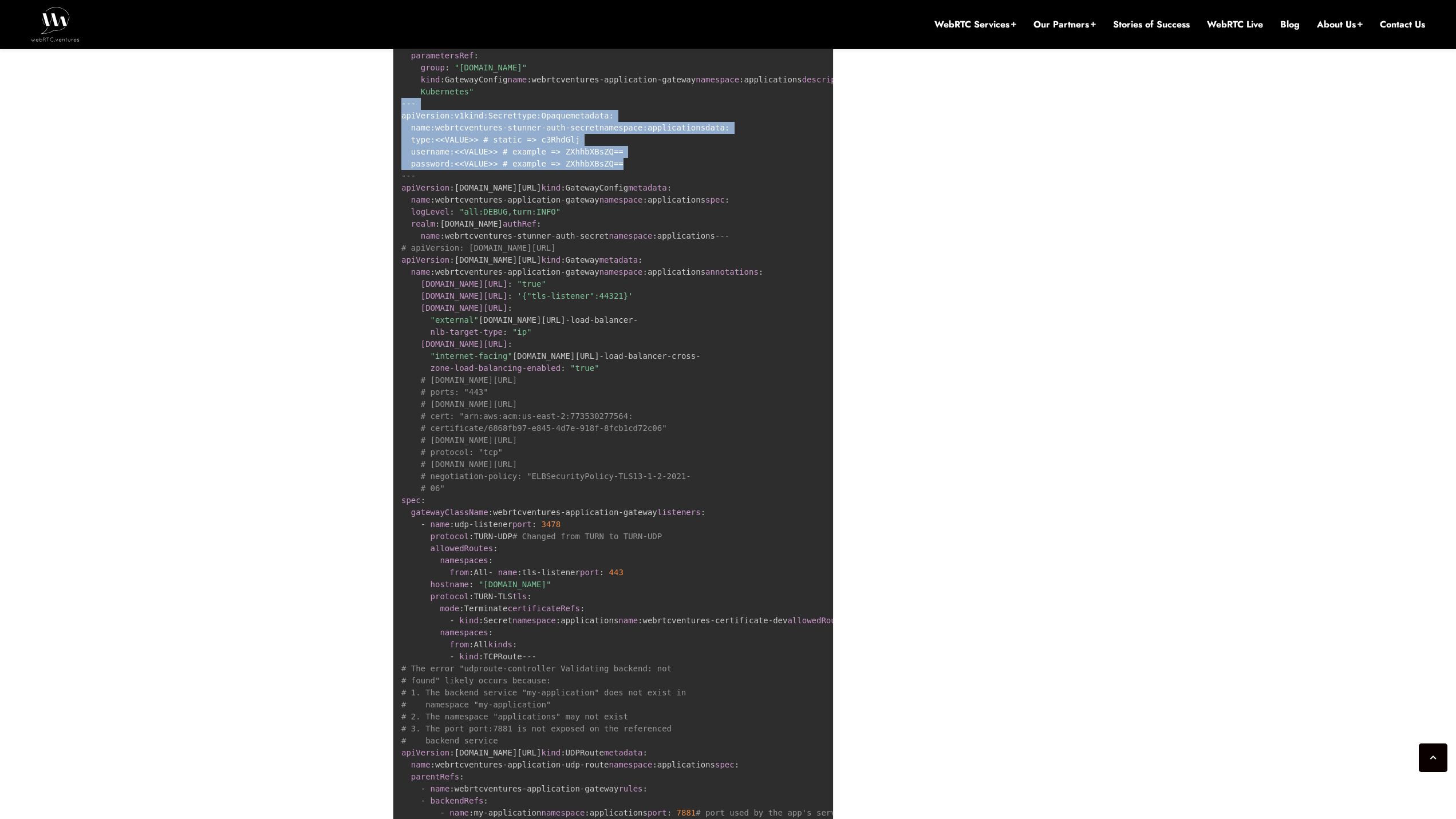
copy code "description : "STUNner is a WebRTC ingress gateway for Kubernetes""
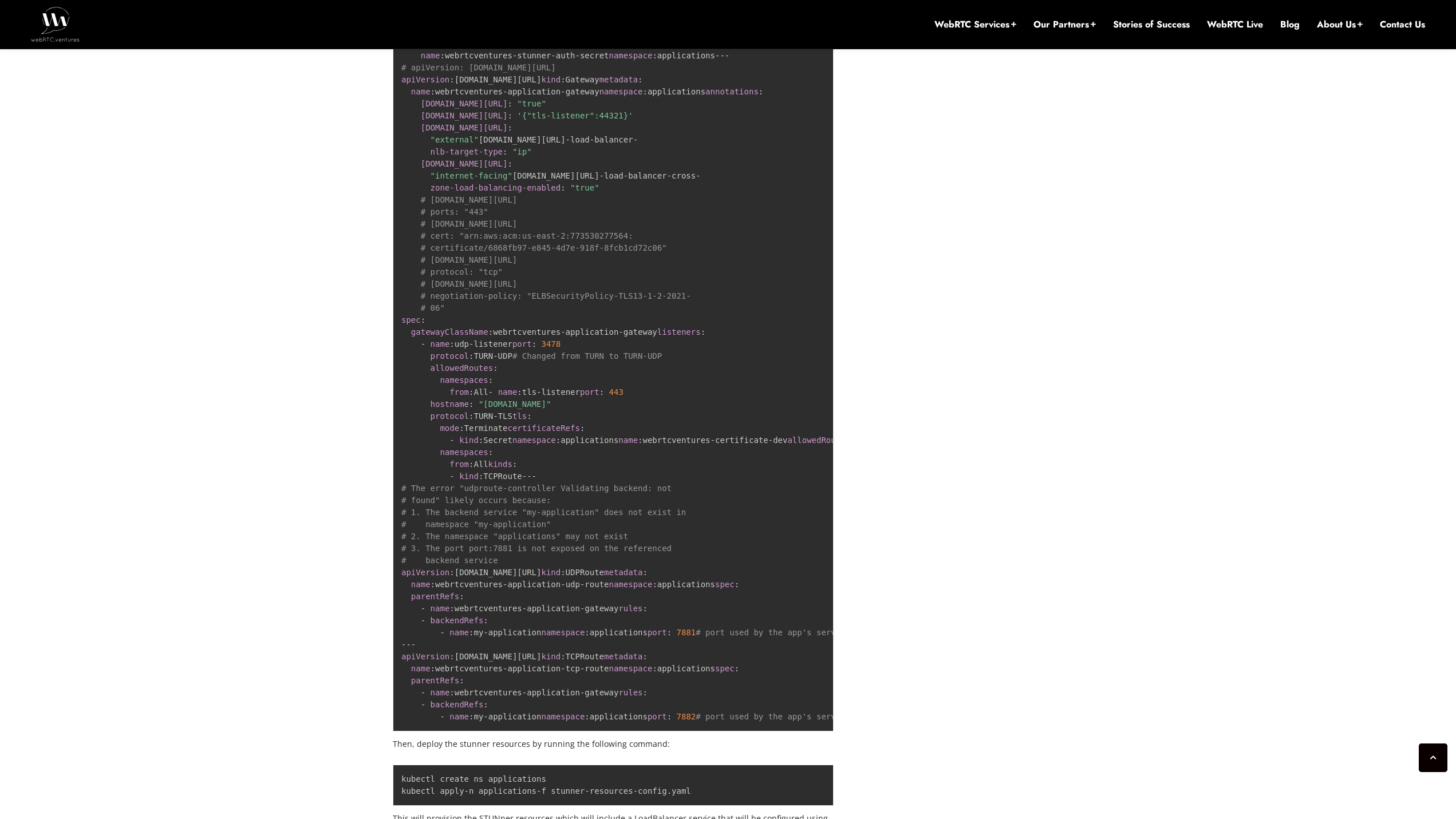
scroll to position [5775, 0]
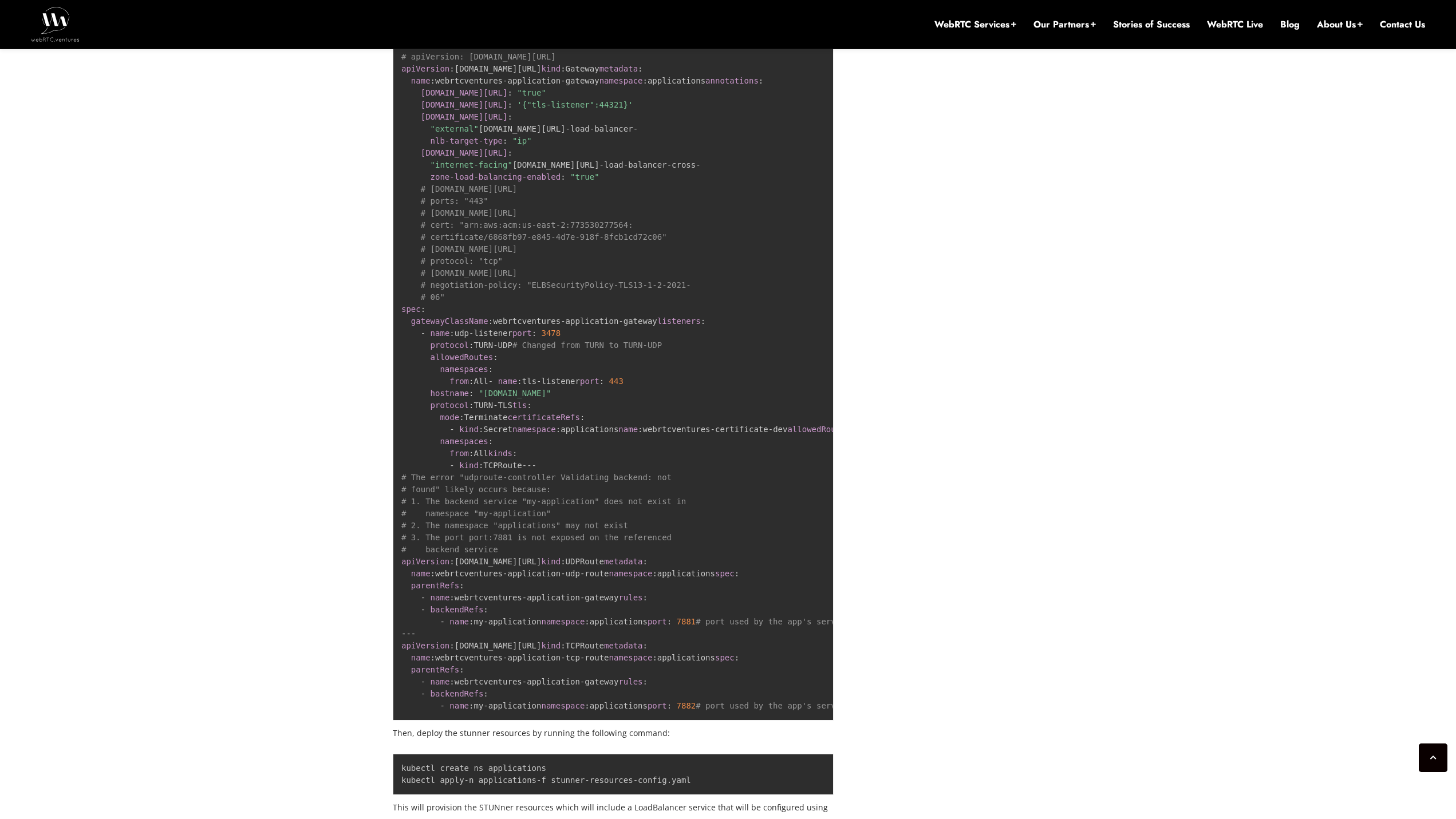
click at [459, 400] on code "apiVersion : [DOMAIN_NAME][URL] kind : GatewayClass metadata : name : webrtcven…" at bounding box center [729, 266] width 656 height 886
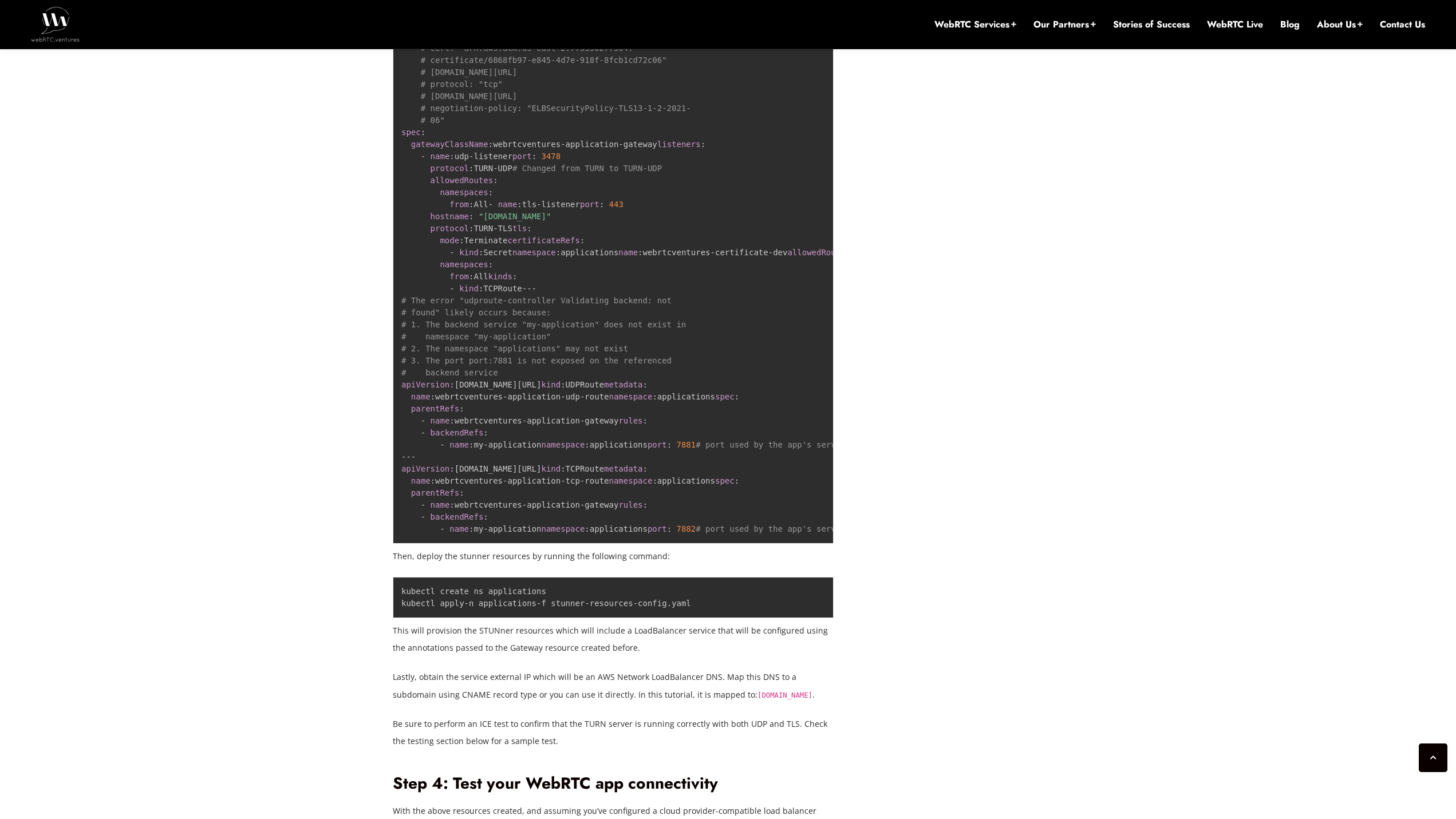
scroll to position [5966, 0]
